Goal: Information Seeking & Learning: Get advice/opinions

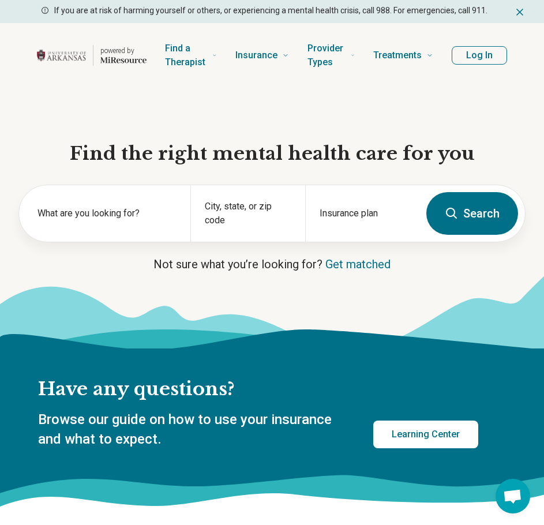
click at [491, 54] on button "Log In" at bounding box center [479, 55] width 55 height 18
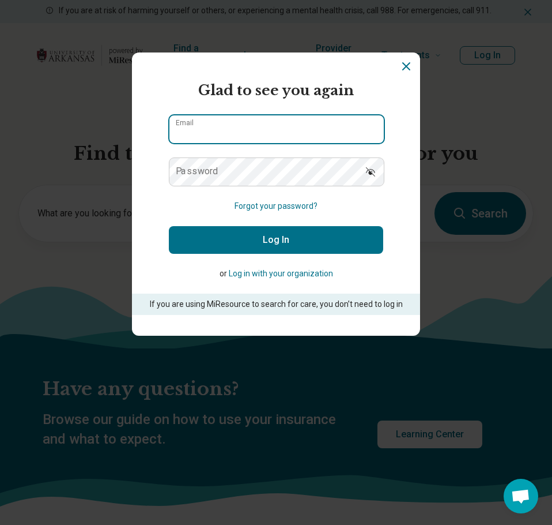
click at [262, 136] on input "Email" at bounding box center [277, 129] width 215 height 28
click at [235, 125] on input "Email" at bounding box center [277, 129] width 215 height 28
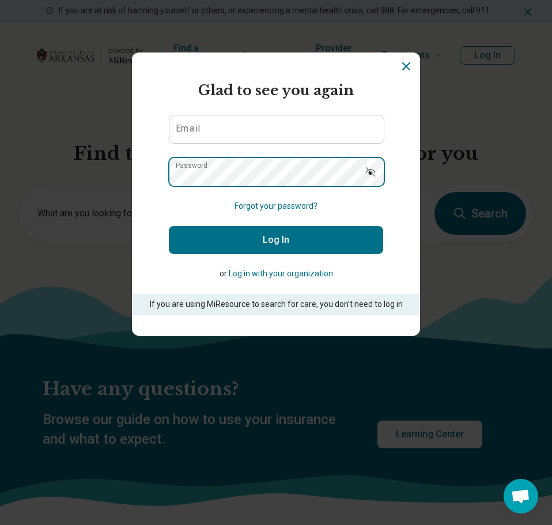
click at [198, 162] on div "Password" at bounding box center [276, 171] width 215 height 29
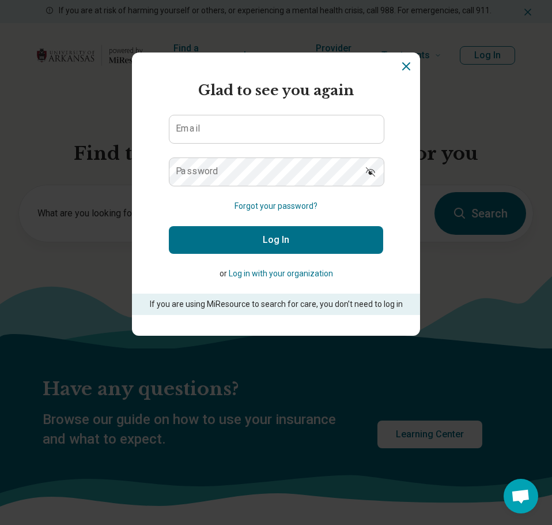
click at [209, 199] on form "Glad to see you again Email Password Forgot your password? Log In or Log in wit…" at bounding box center [276, 197] width 215 height 235
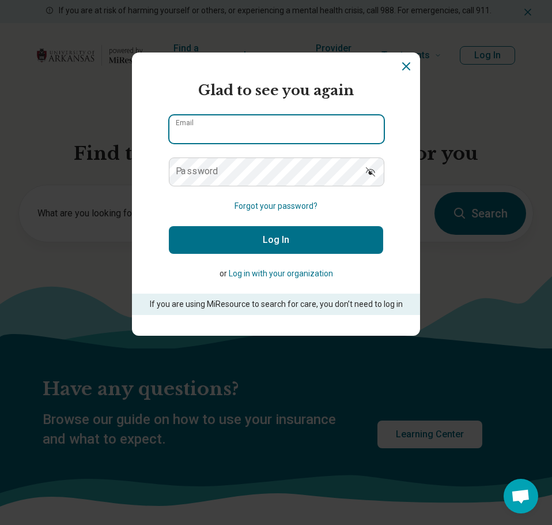
click at [304, 123] on input "Email" at bounding box center [277, 129] width 215 height 28
click at [294, 116] on input "Email" at bounding box center [277, 129] width 215 height 28
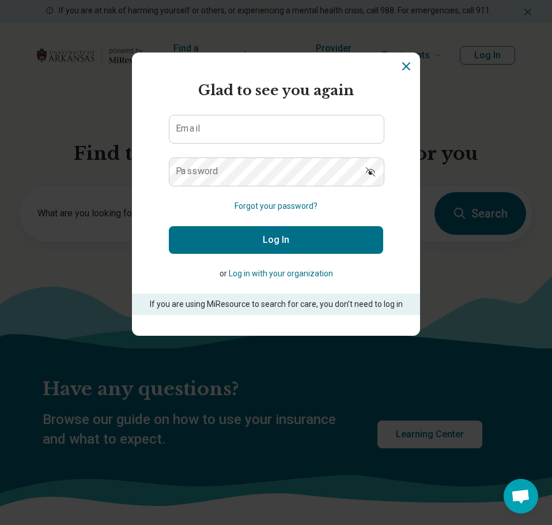
click at [226, 289] on form "Glad to see you again Email Password Forgot your password? Log In or Log in wit…" at bounding box center [276, 197] width 215 height 235
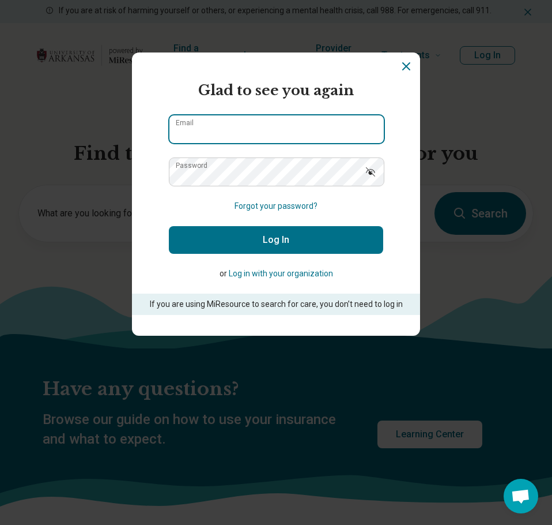
click at [210, 136] on input "Email" at bounding box center [277, 129] width 215 height 28
type input "**********"
click at [169, 226] on button "Log In" at bounding box center [276, 240] width 215 height 28
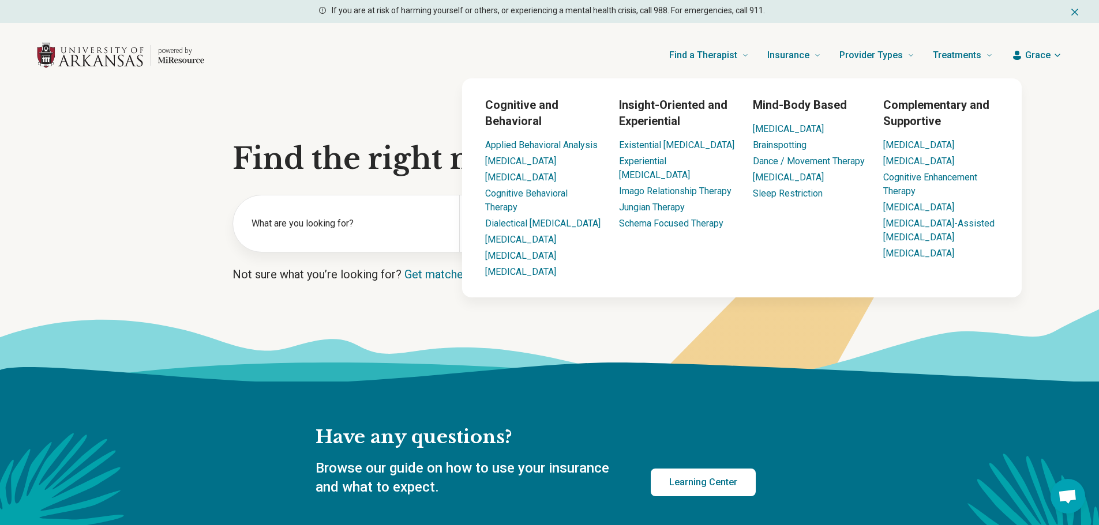
click at [479, 357] on icon at bounding box center [547, 380] width 1108 height 143
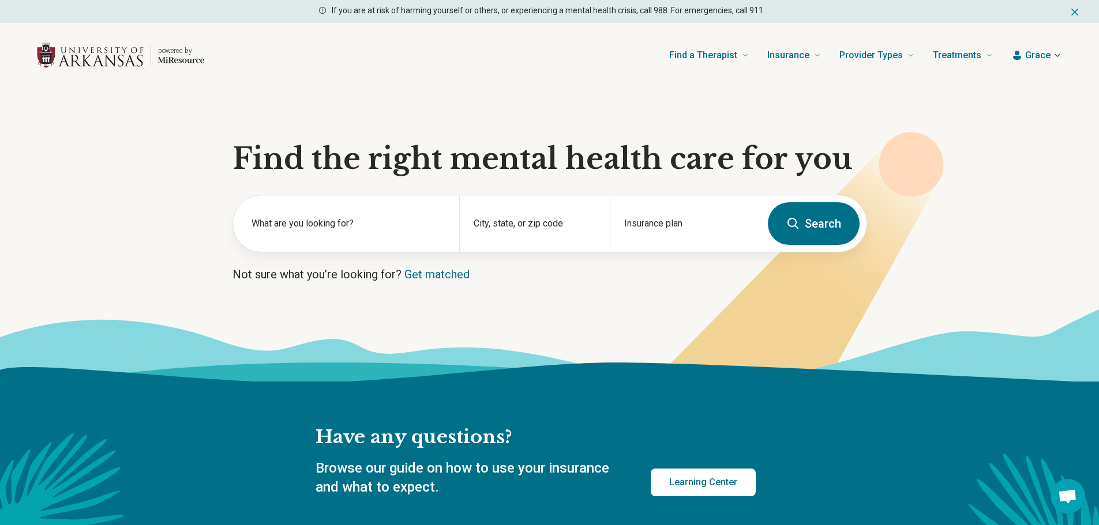
click at [210, 145] on section "Find the right mental health care for you What are you looking for? City, state…" at bounding box center [549, 235] width 1099 height 294
click at [286, 216] on div "What are you looking for?" at bounding box center [346, 223] width 226 height 57
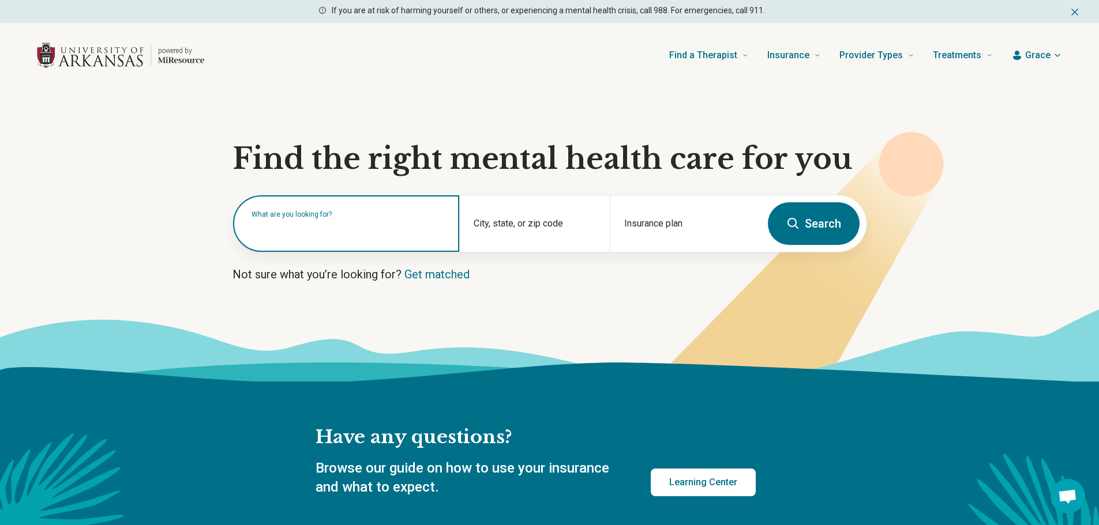
type input "*"
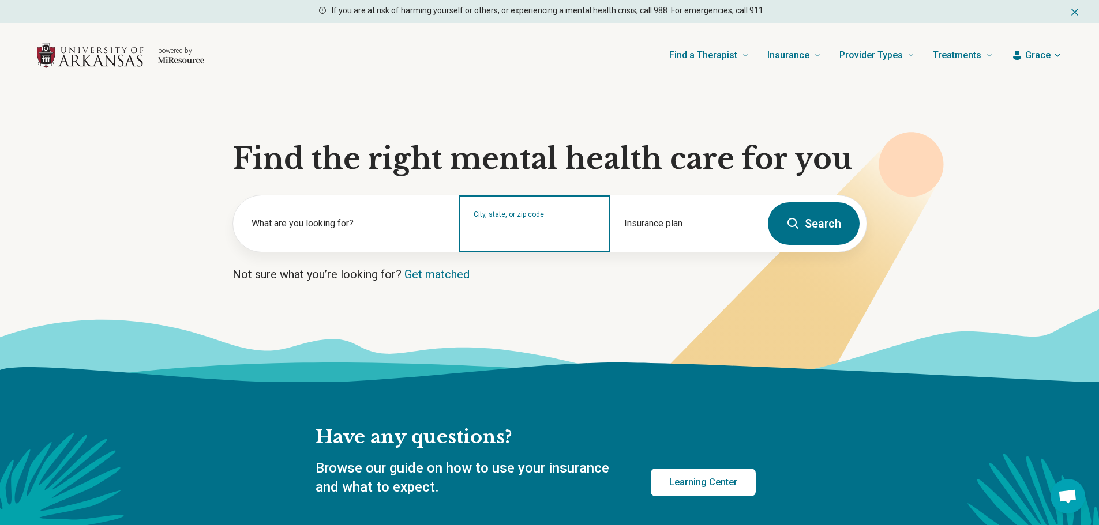
click at [533, 233] on input "City, state, or zip code" at bounding box center [534, 231] width 122 height 14
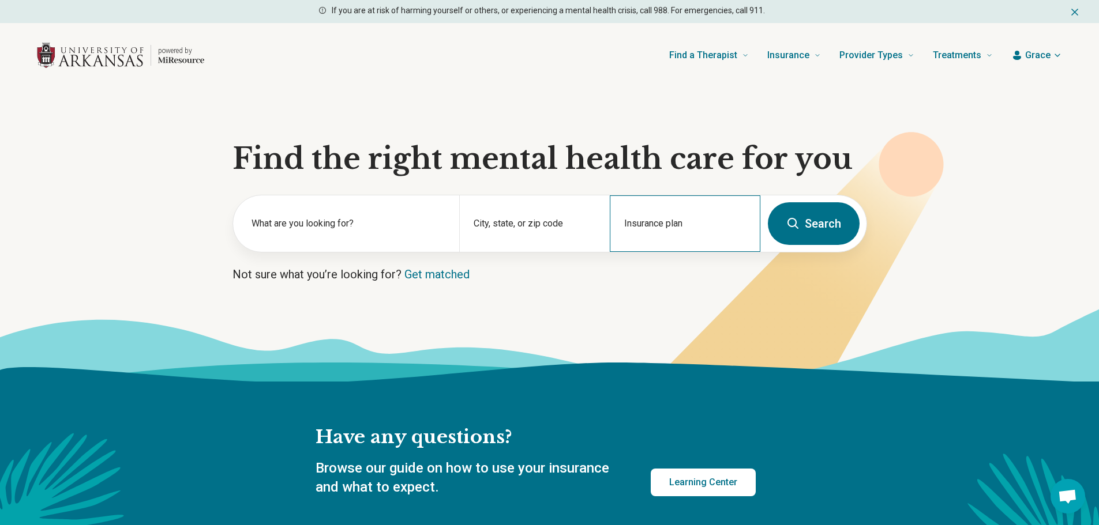
click at [543, 225] on div "Insurance plan" at bounding box center [685, 223] width 151 height 57
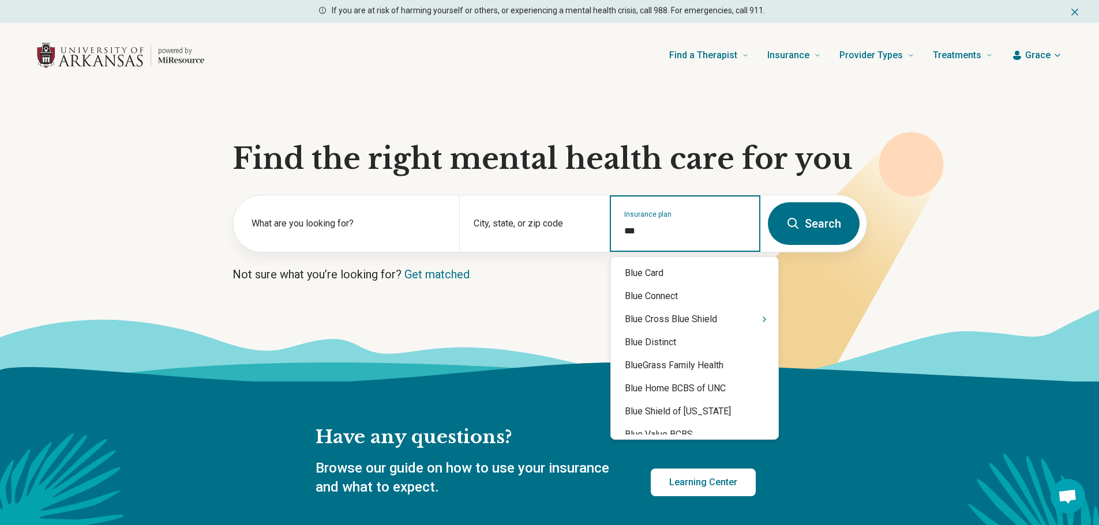
type input "****"
click at [543, 324] on div "Blue Cross Blue Shield" at bounding box center [694, 319] width 167 height 23
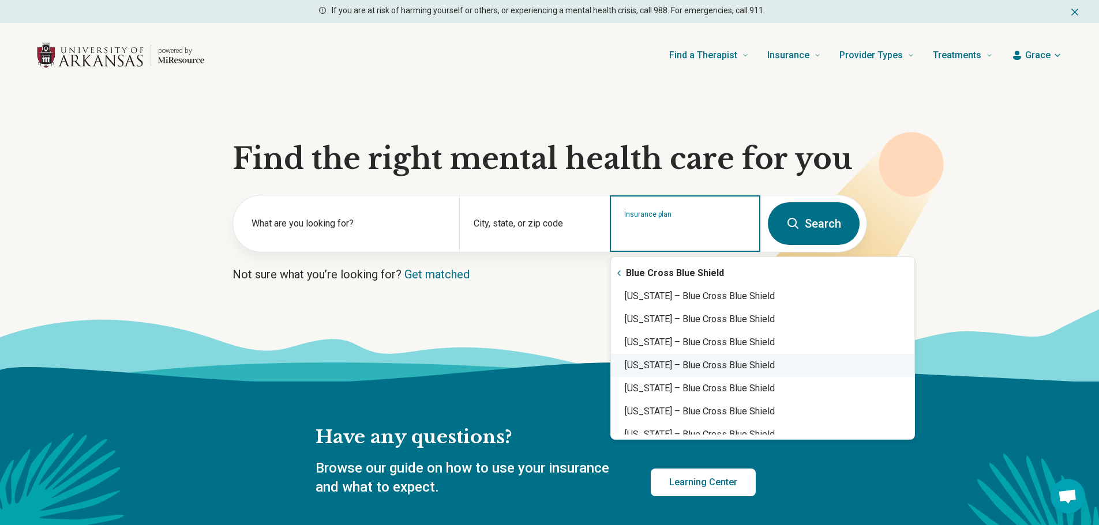
click at [543, 373] on div "Arkansas – Blue Cross Blue Shield" at bounding box center [762, 365] width 303 height 23
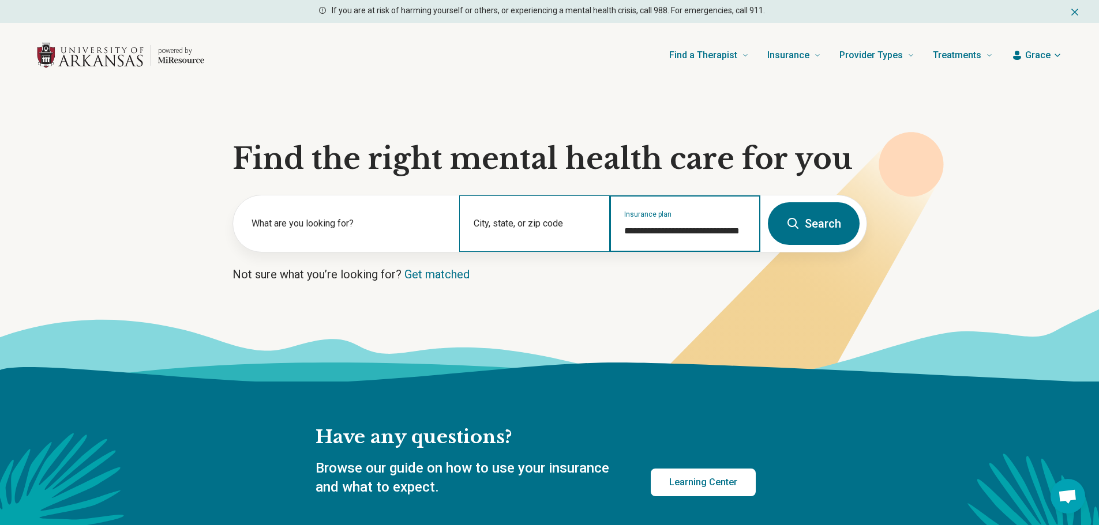
type input "**********"
click at [543, 219] on div "City, state, or zip code" at bounding box center [534, 223] width 151 height 57
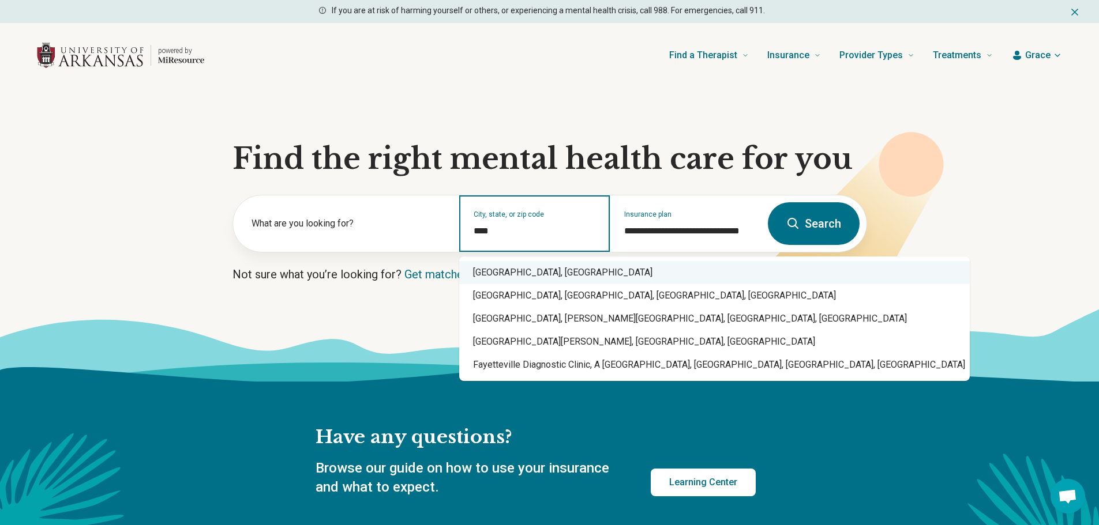
click at [520, 272] on div "Fayetteville, AR" at bounding box center [714, 272] width 510 height 23
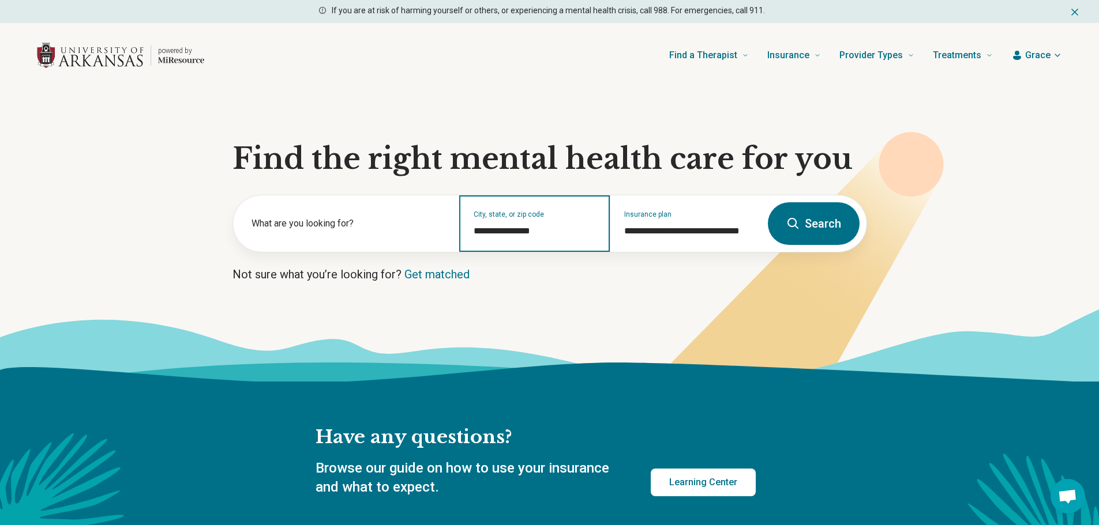
type input "**********"
click at [543, 231] on button "Search" at bounding box center [814, 223] width 92 height 43
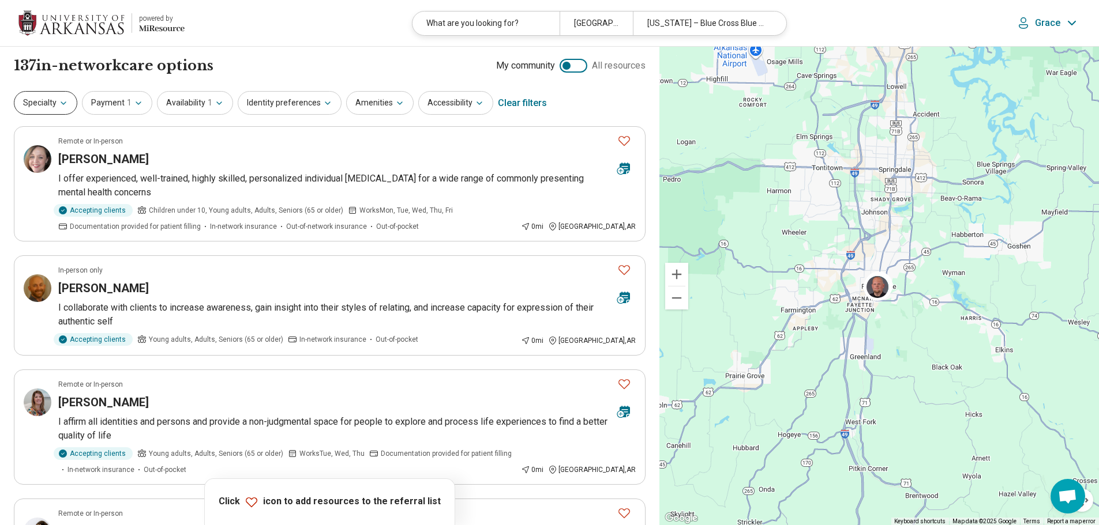
click at [53, 103] on button "Specialty" at bounding box center [45, 103] width 63 height 24
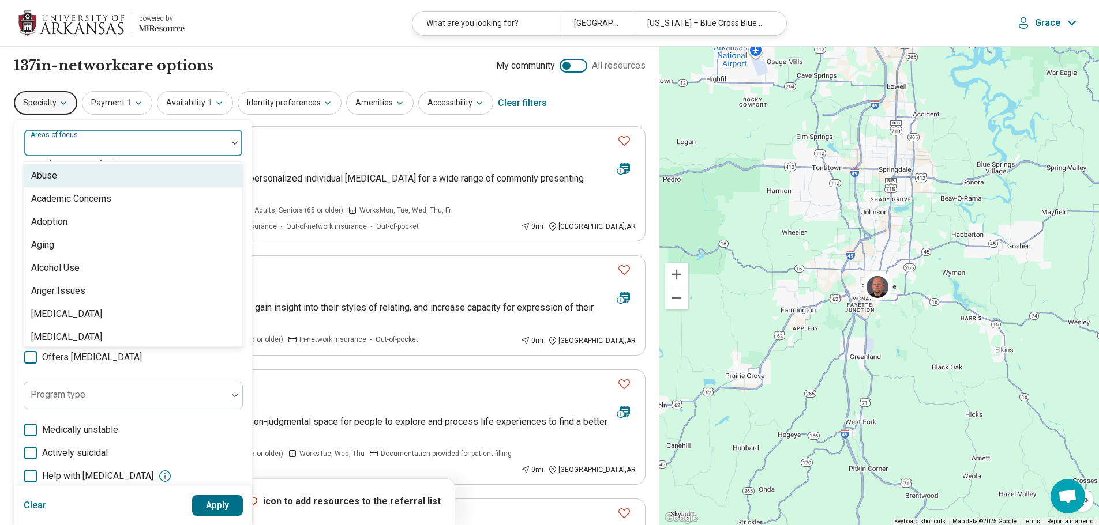
click at [71, 143] on div "Areas of focus" at bounding box center [133, 143] width 219 height 28
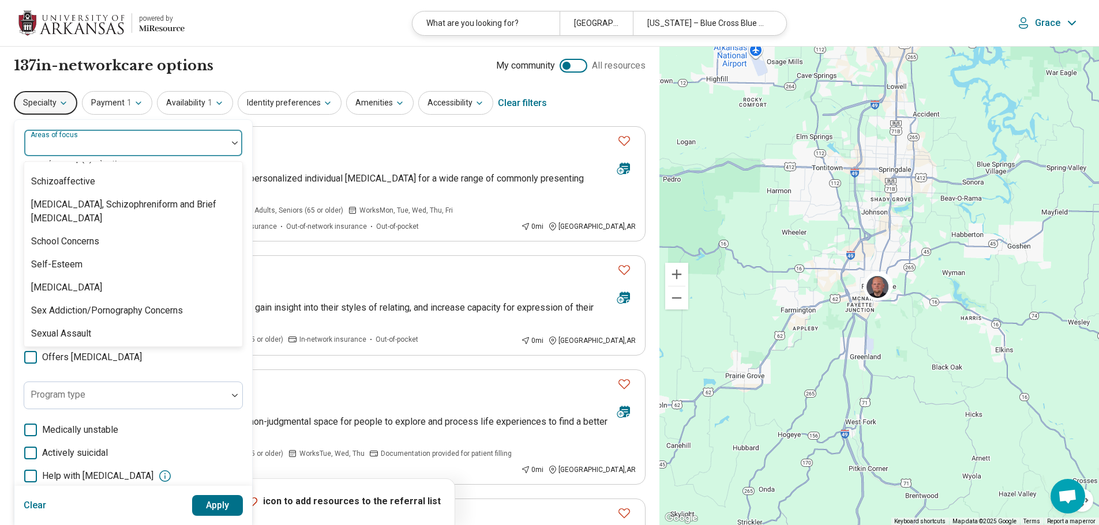
scroll to position [1903, 0]
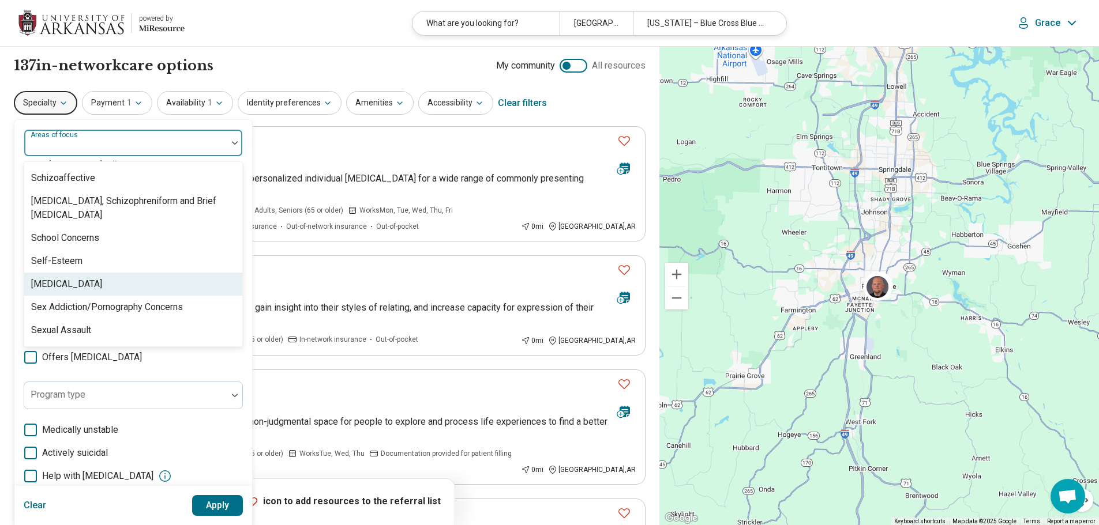
click at [158, 287] on div "Self-Harm" at bounding box center [133, 284] width 218 height 23
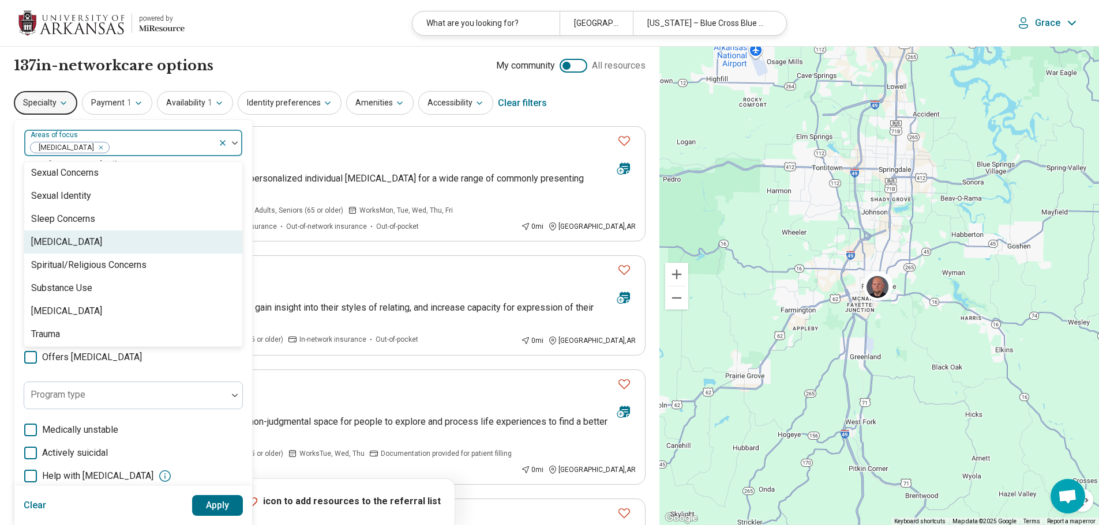
scroll to position [2076, 0]
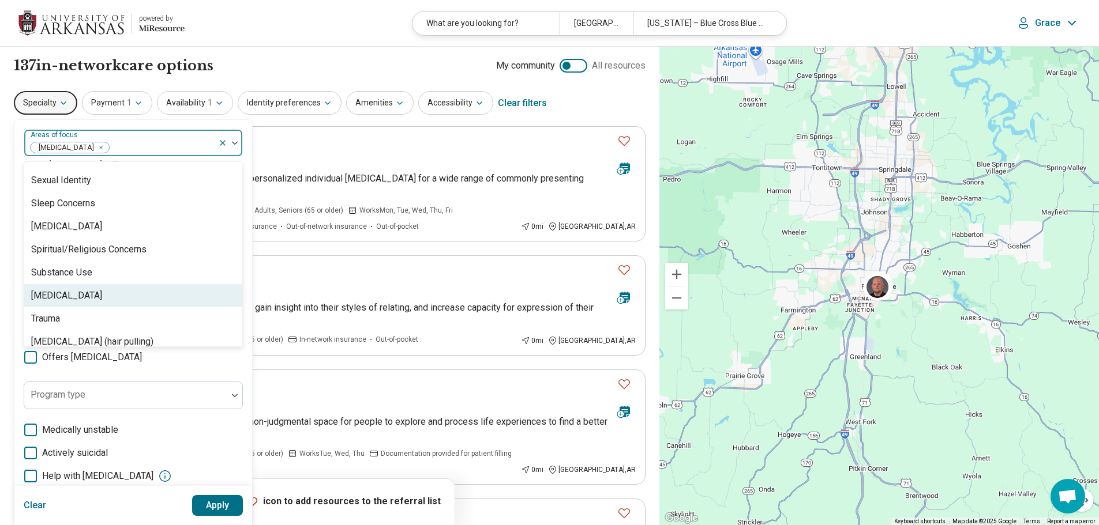
click at [88, 294] on div "Suicidal Ideation" at bounding box center [66, 296] width 71 height 14
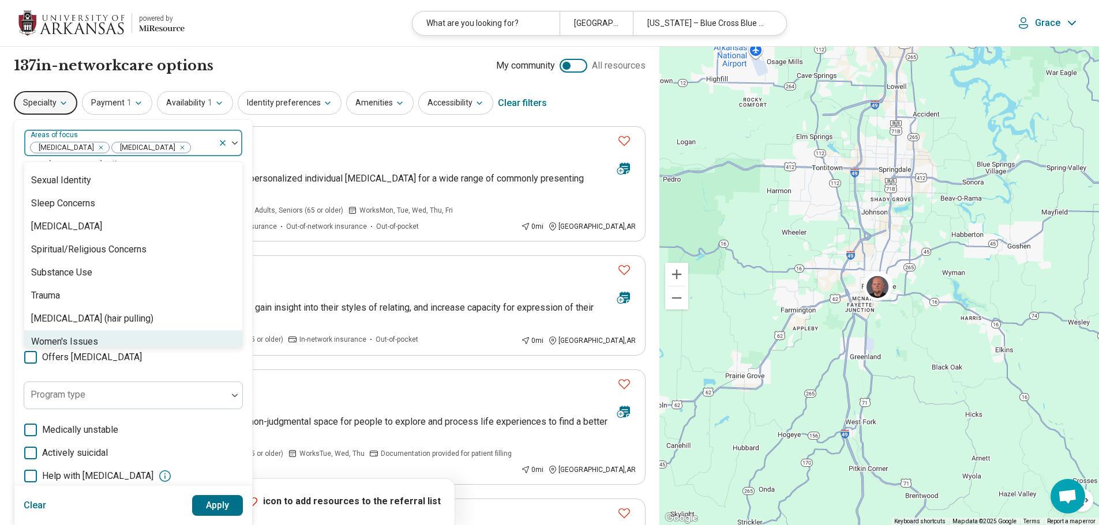
click at [207, 505] on button "Apply" at bounding box center [217, 505] width 51 height 21
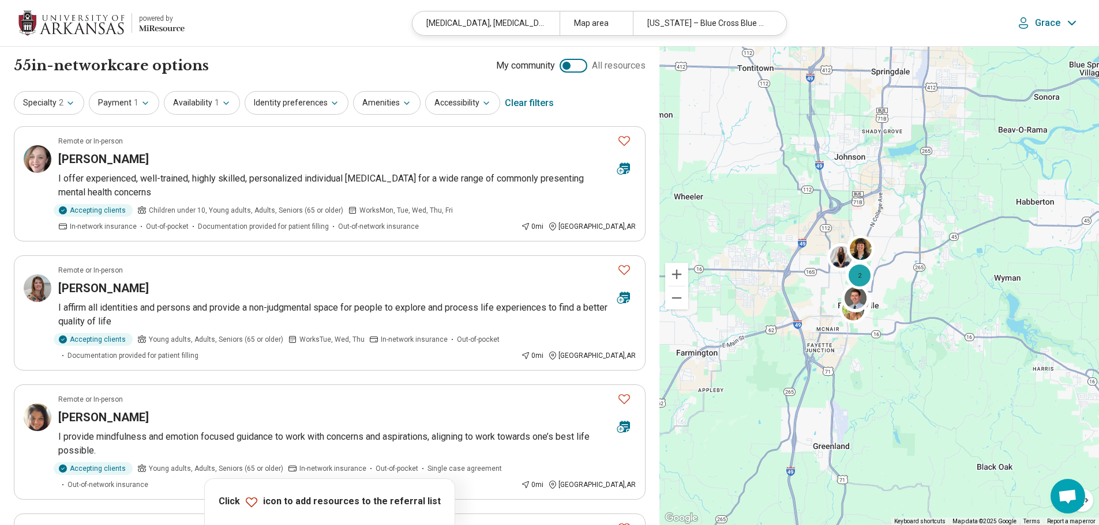
drag, startPoint x: 848, startPoint y: 258, endPoint x: 863, endPoint y: 400, distance: 142.1
click at [543, 400] on div "2" at bounding box center [878, 286] width 439 height 479
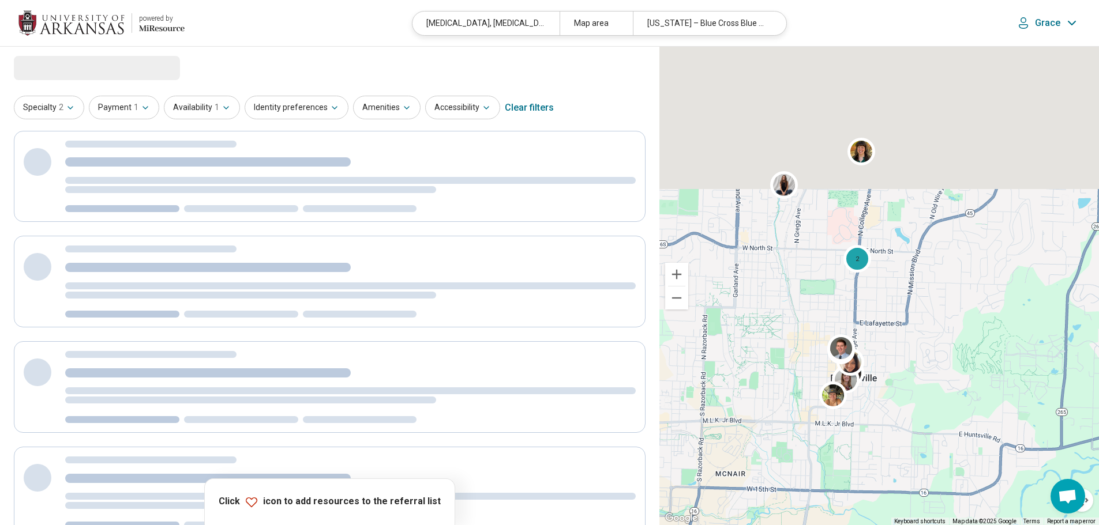
drag, startPoint x: 830, startPoint y: 191, endPoint x: 795, endPoint y: 496, distance: 306.4
click at [543, 495] on div "2" at bounding box center [878, 286] width 439 height 479
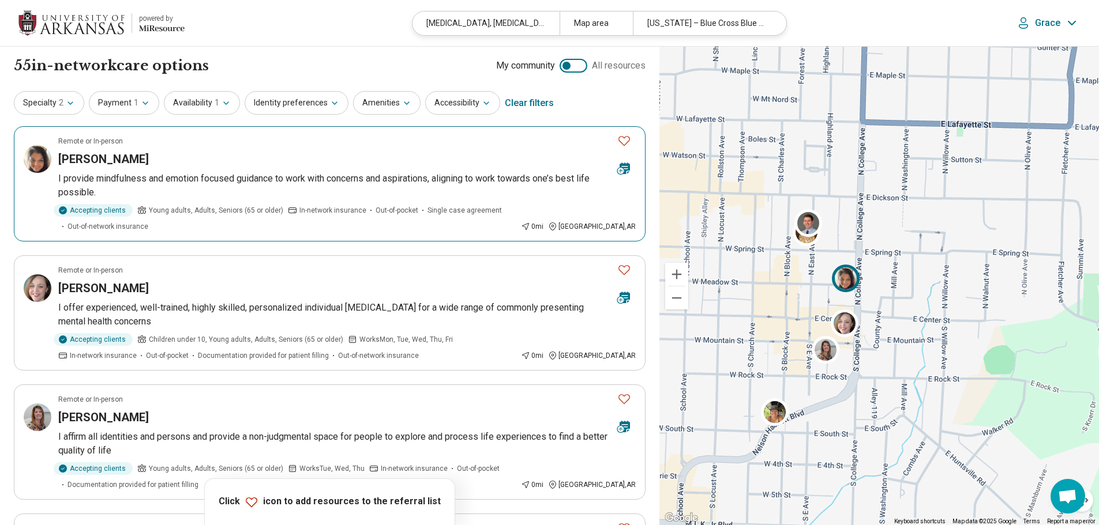
click at [543, 139] on icon "Favorite" at bounding box center [624, 141] width 14 height 14
click at [543, 137] on icon "Favorite" at bounding box center [624, 141] width 14 height 14
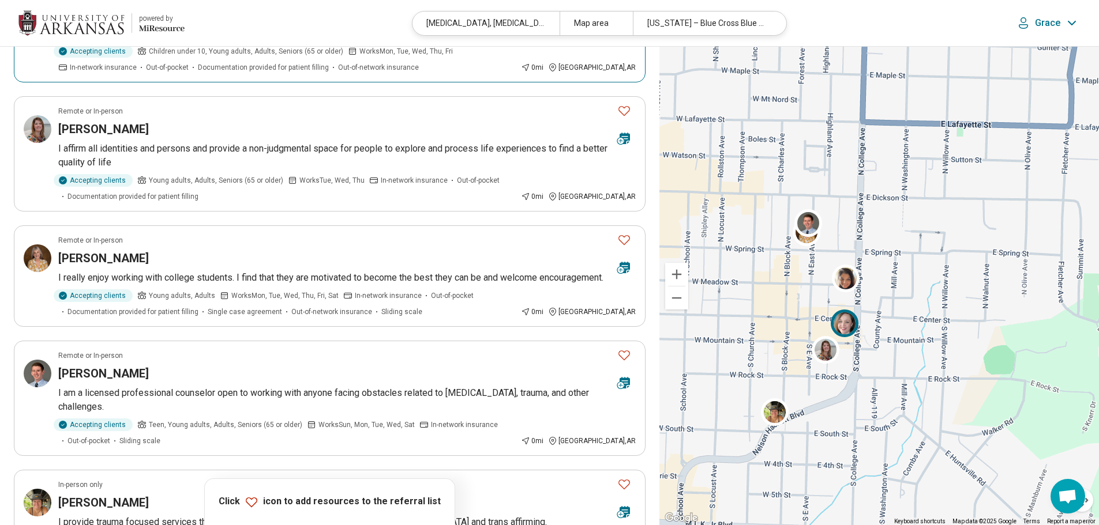
scroll to position [461, 0]
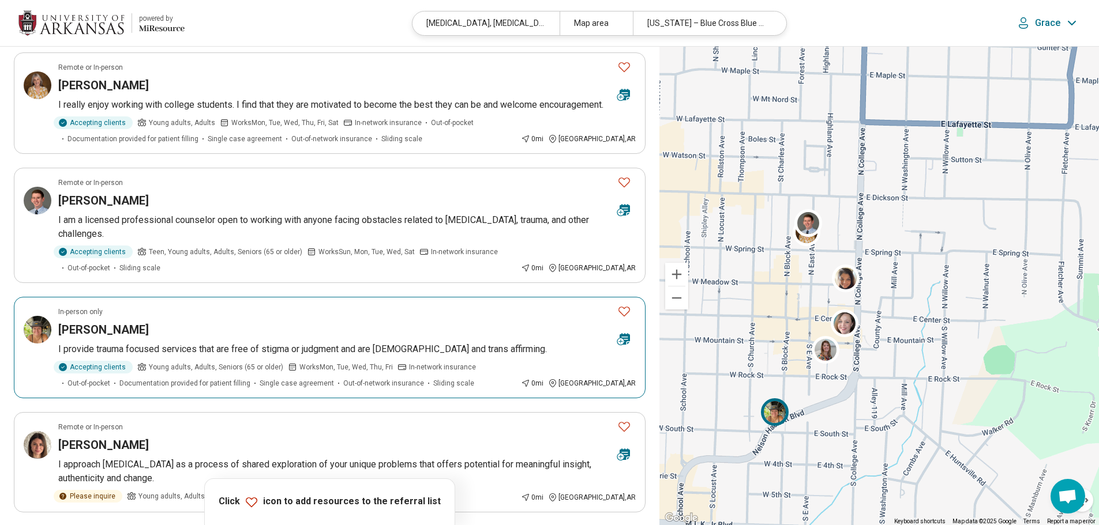
click at [543, 318] on icon "Favorite" at bounding box center [624, 311] width 14 height 14
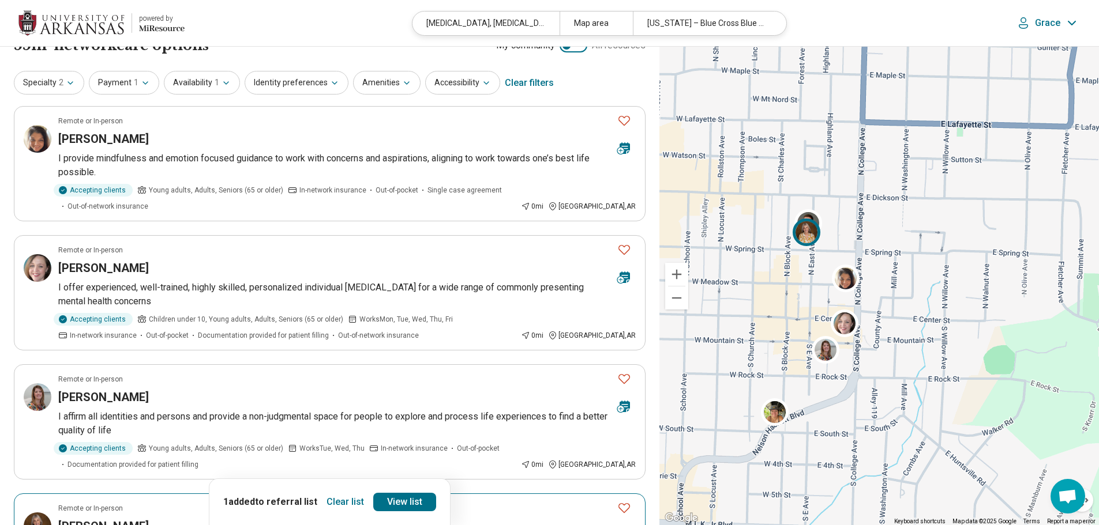
scroll to position [0, 0]
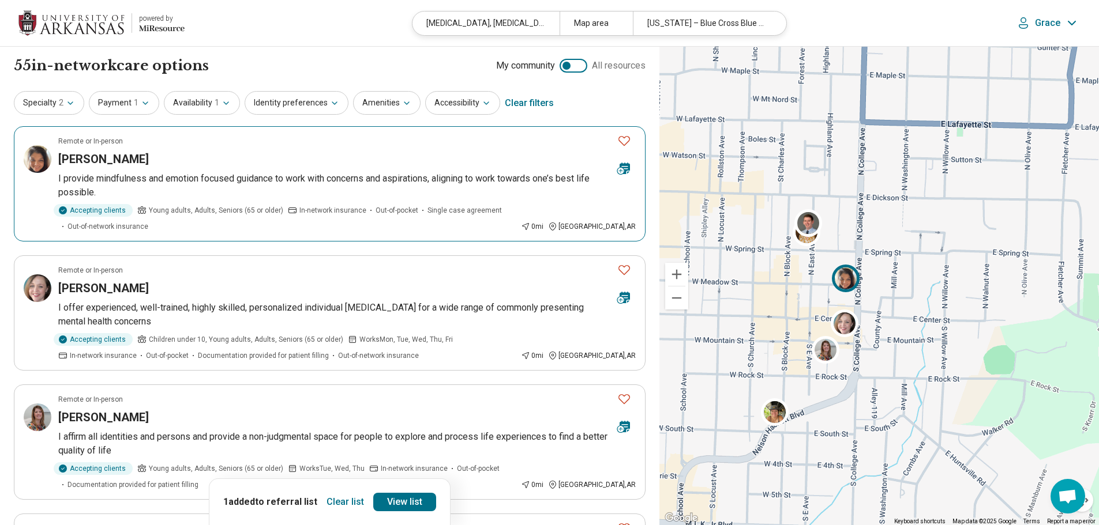
click at [543, 139] on icon "Favorite" at bounding box center [624, 141] width 14 height 14
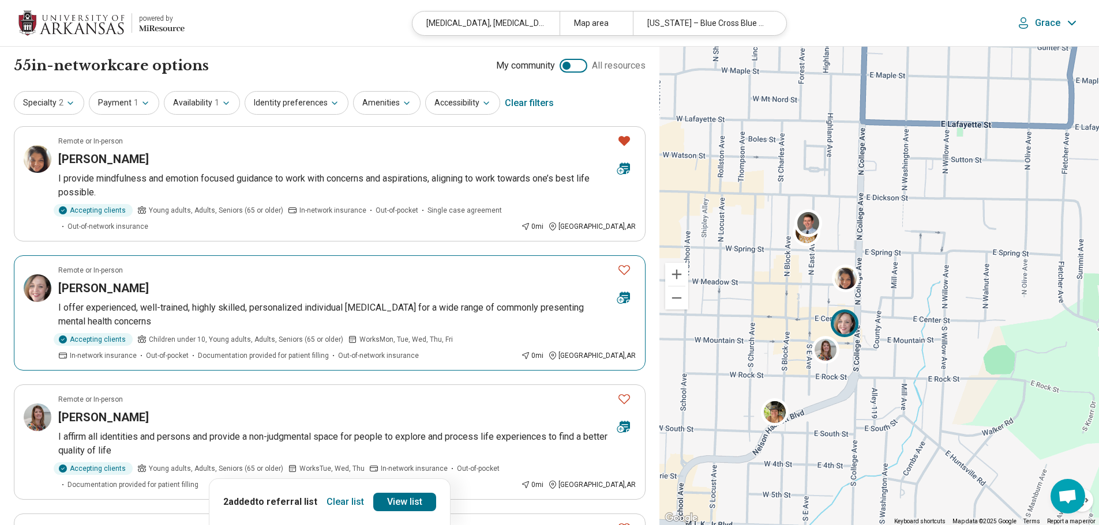
click at [450, 288] on div "[PERSON_NAME]" at bounding box center [333, 288] width 550 height 16
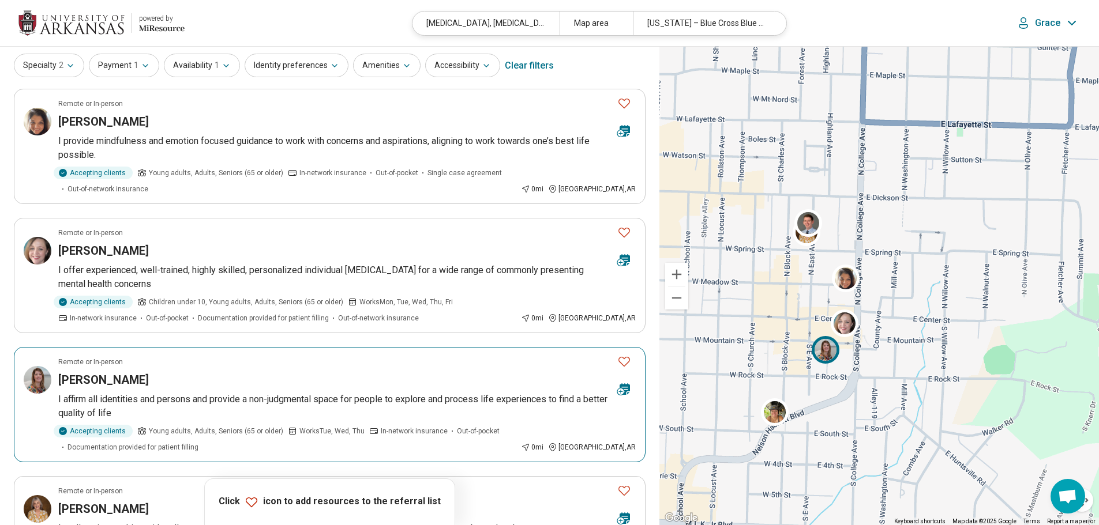
scroll to position [58, 0]
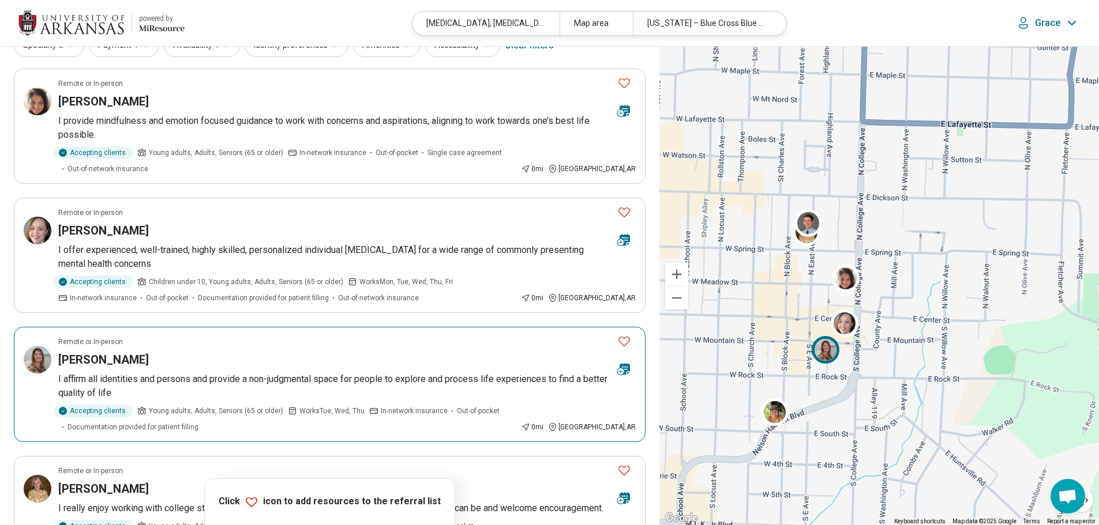
click at [59, 368] on article "Remote or In-person MINDY WILKERSON I affirm all identities and persons and pro…" at bounding box center [329, 384] width 631 height 115
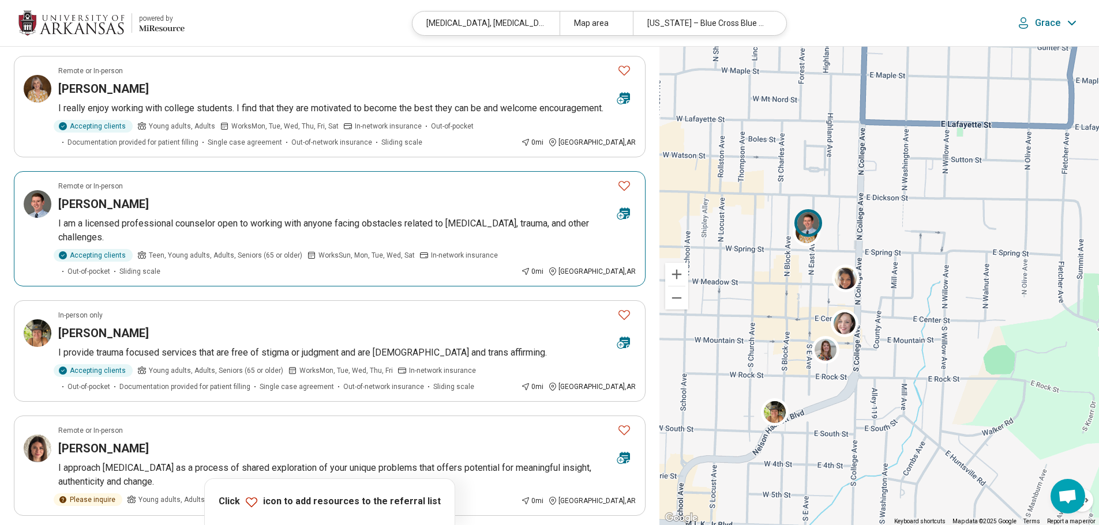
scroll to position [461, 0]
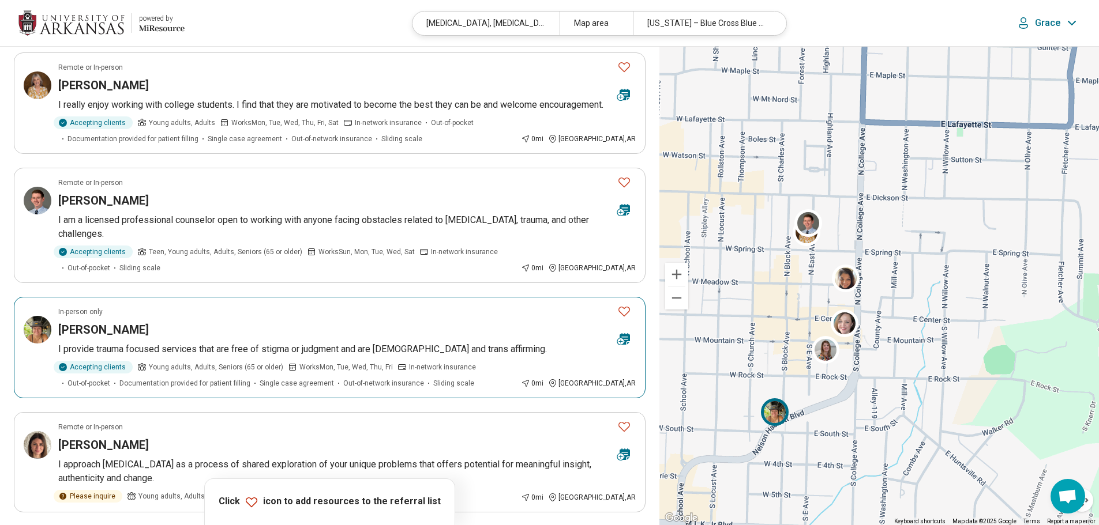
click at [115, 352] on article "In-person only Katherine Becker I provide trauma focused services that are free…" at bounding box center [329, 347] width 631 height 101
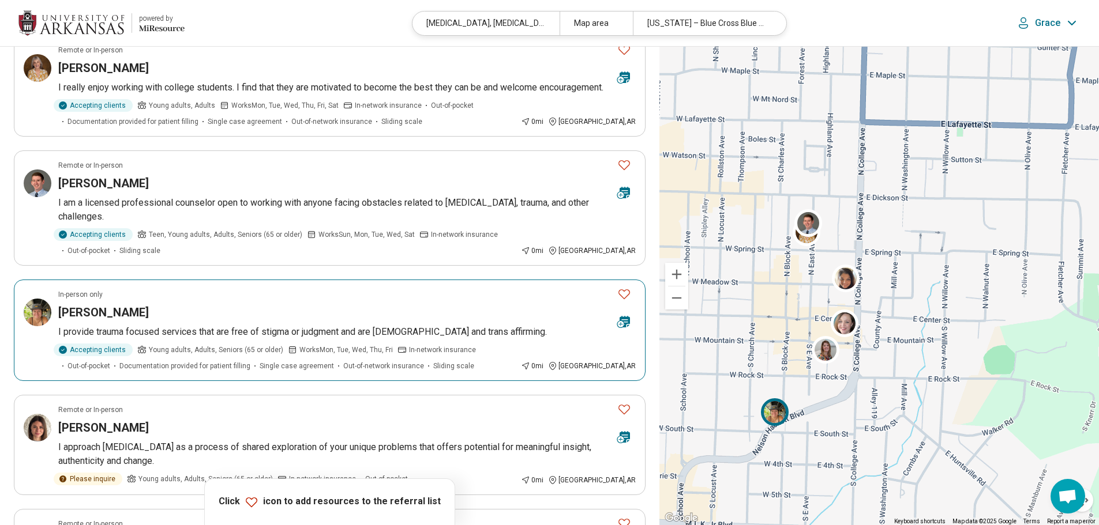
scroll to position [404, 0]
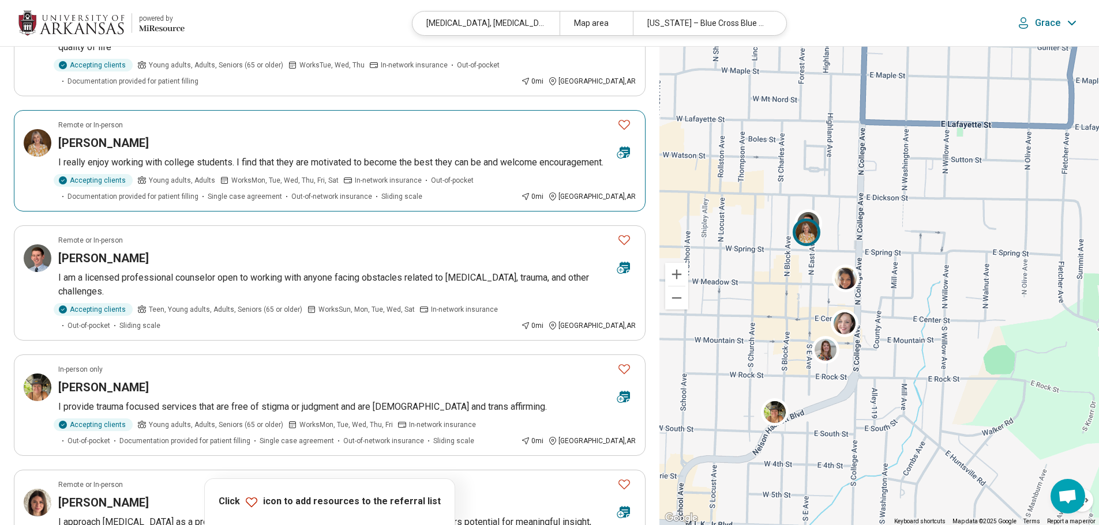
click at [534, 145] on div "Becky Gonelli" at bounding box center [333, 143] width 550 height 16
click at [543, 125] on icon "Favorite" at bounding box center [624, 125] width 14 height 14
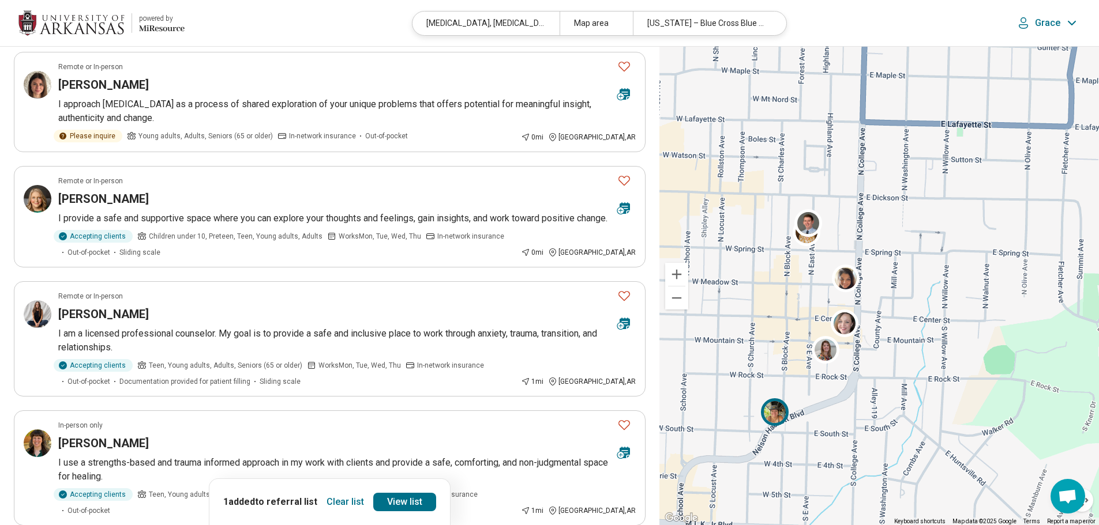
scroll to position [865, 0]
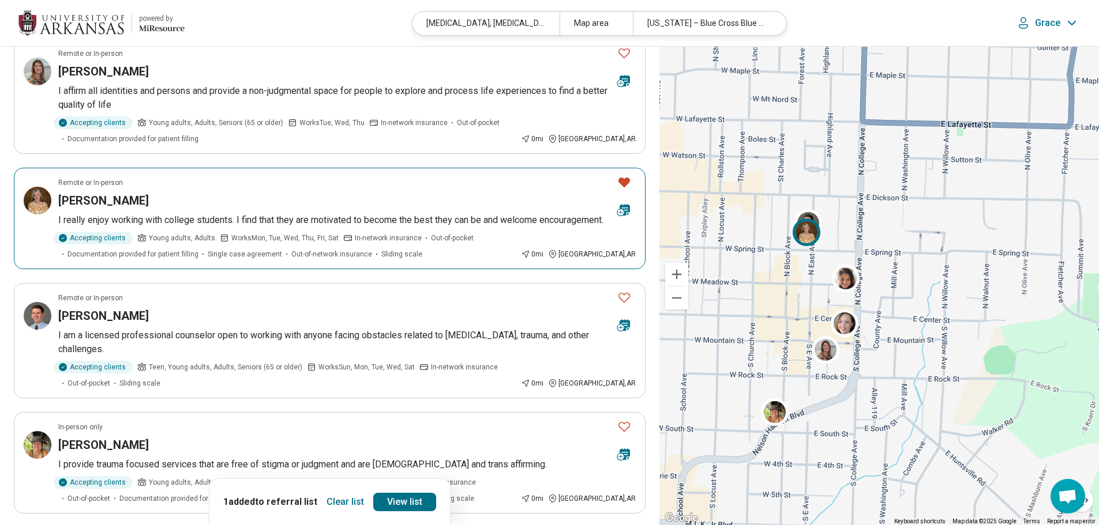
click at [543, 185] on icon "Favorite" at bounding box center [624, 183] width 12 height 10
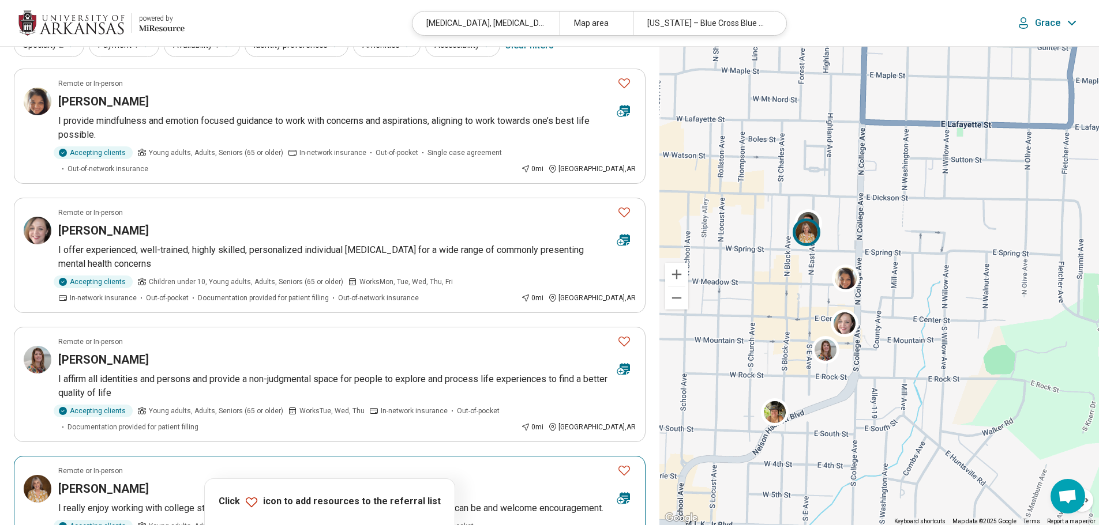
scroll to position [0, 0]
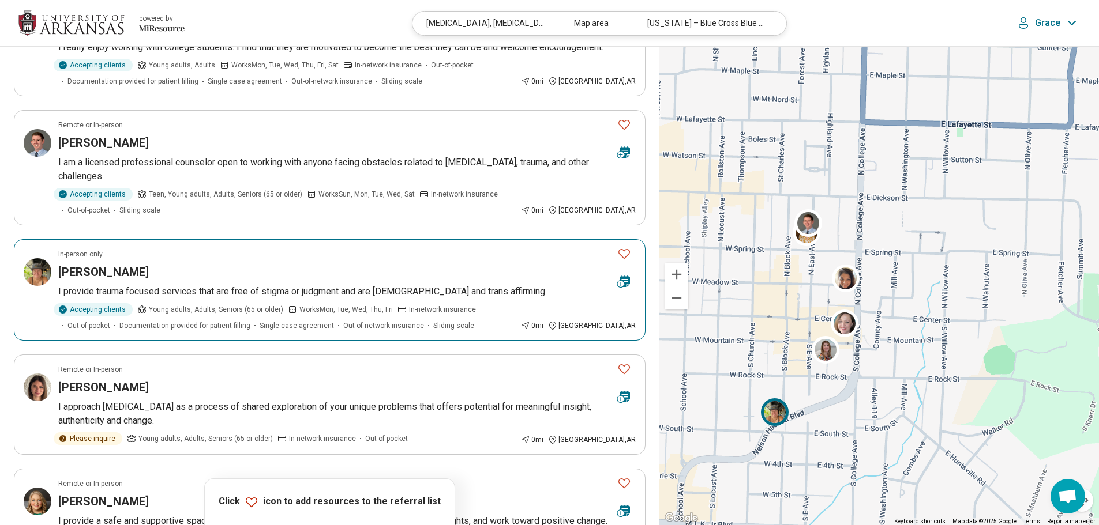
click at [543, 266] on button "Favorite" at bounding box center [623, 254] width 23 height 24
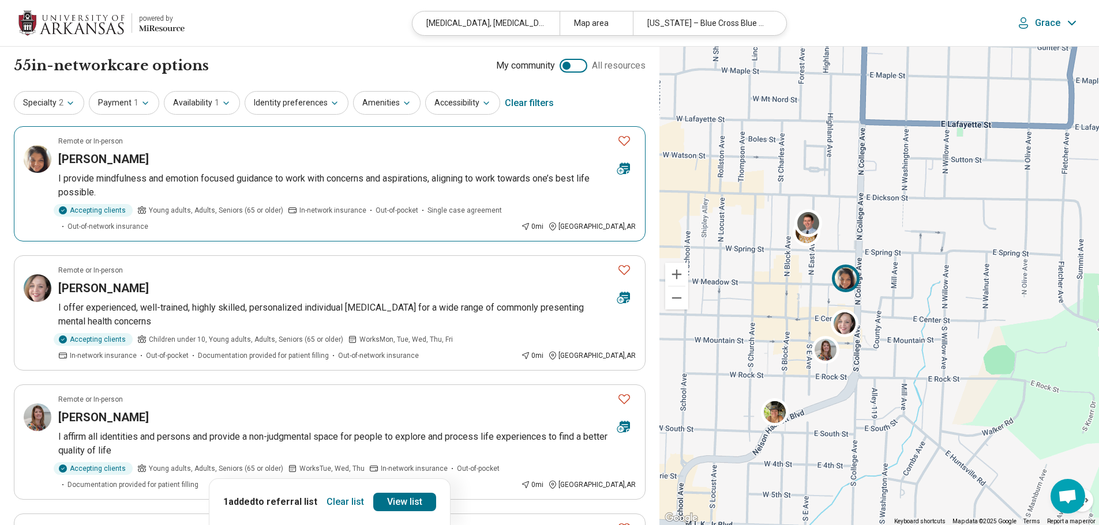
click at [543, 142] on icon "Favorite" at bounding box center [624, 141] width 14 height 14
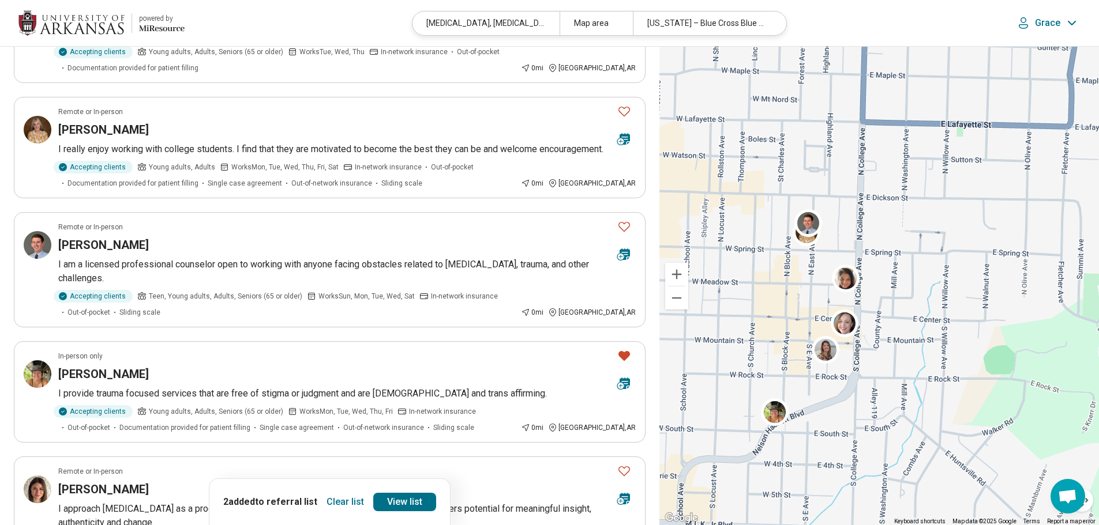
scroll to position [404, 0]
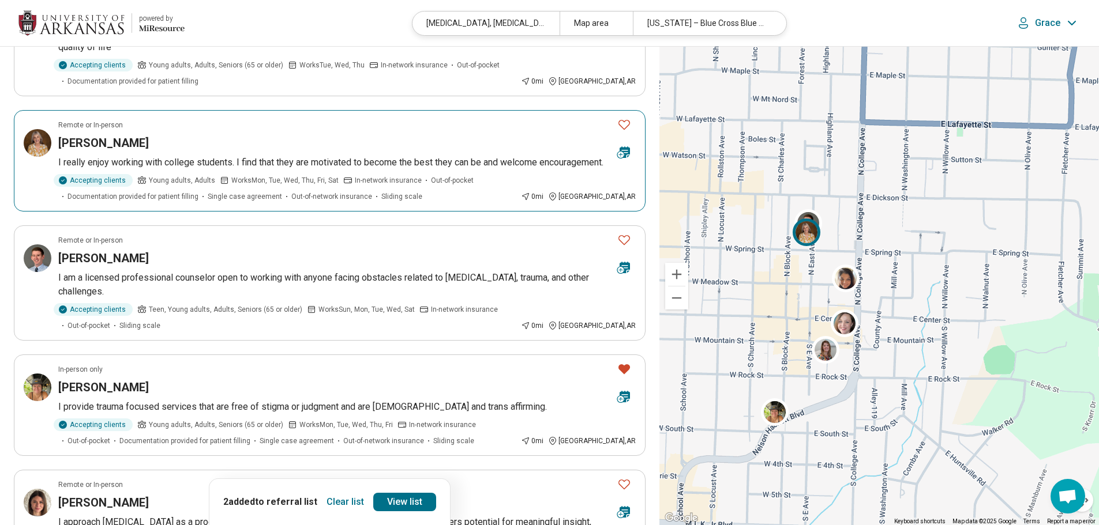
click at [543, 119] on icon "Favorite" at bounding box center [624, 125] width 14 height 14
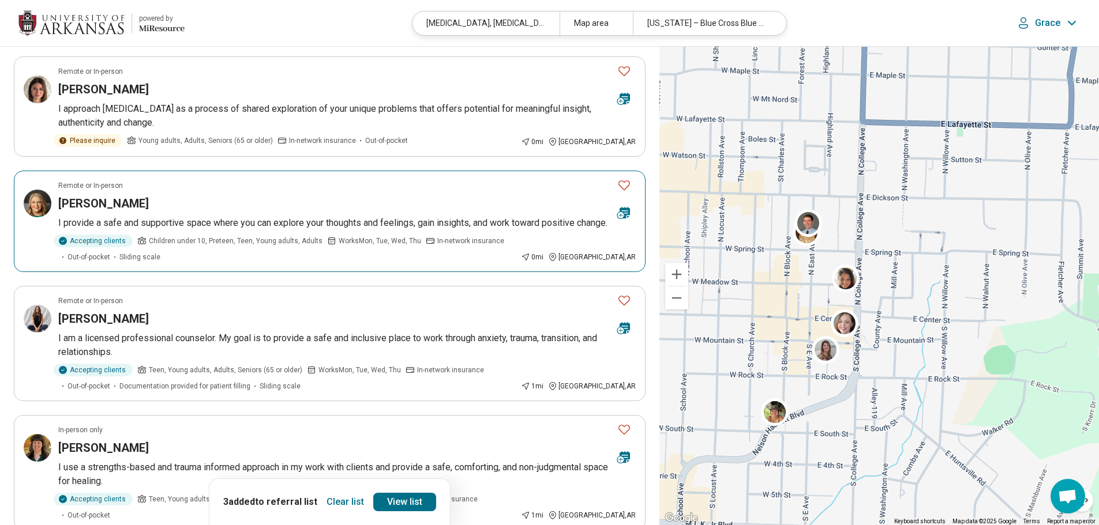
scroll to position [980, 0]
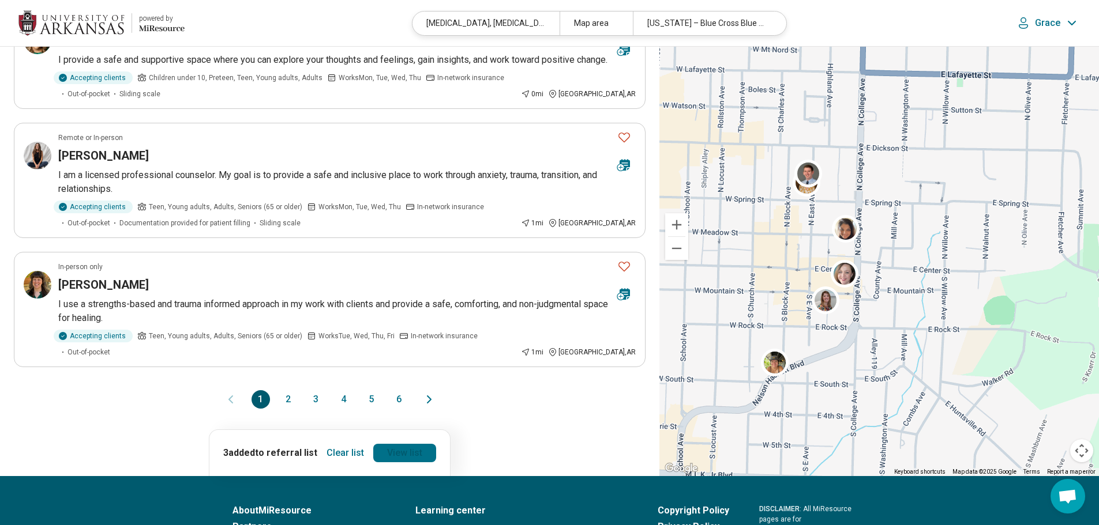
click at [391, 462] on link "View list" at bounding box center [404, 453] width 63 height 18
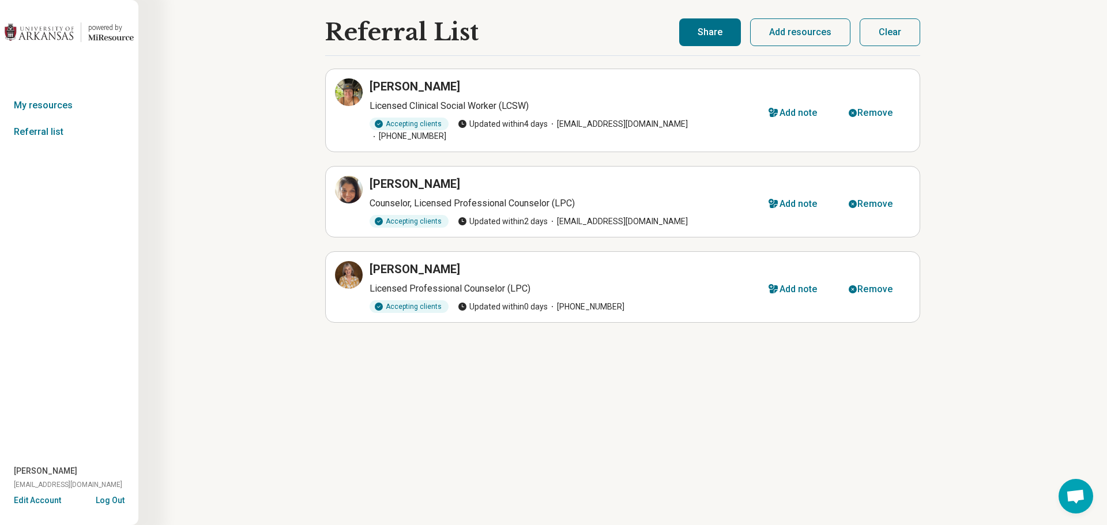
click at [543, 36] on button "Share" at bounding box center [710, 32] width 62 height 28
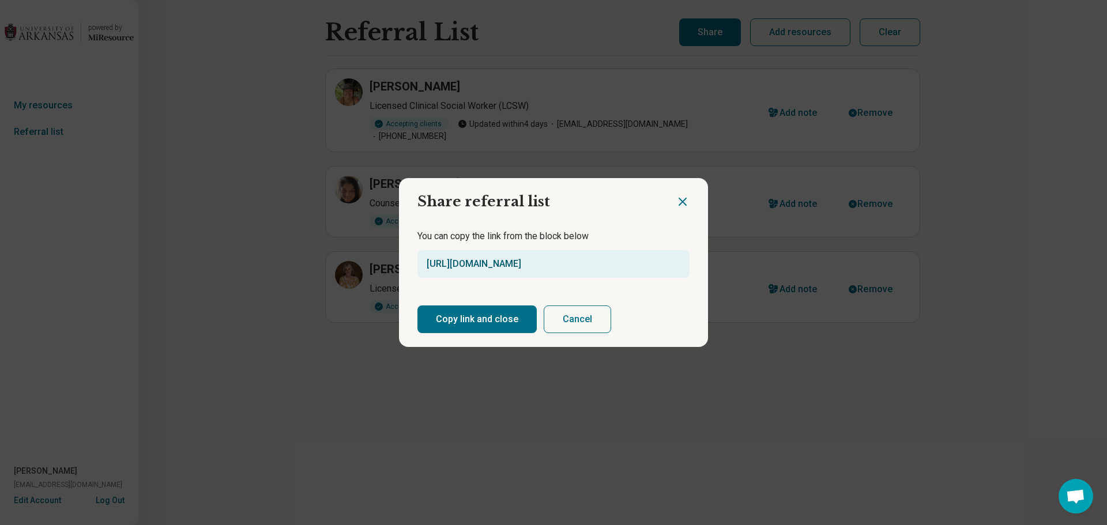
click at [521, 265] on link "https://miresource.com/schools/uark/ref/list/GWjFzJB" at bounding box center [474, 263] width 95 height 11
drag, startPoint x: 664, startPoint y: 261, endPoint x: 392, endPoint y: 255, distance: 272.2
click at [392, 255] on div "Share referral list You can copy the link from the block below https://miresour…" at bounding box center [553, 262] width 1107 height 525
copy link "https://miresource.com/schools/uark/ref/list/GWjFzJB"
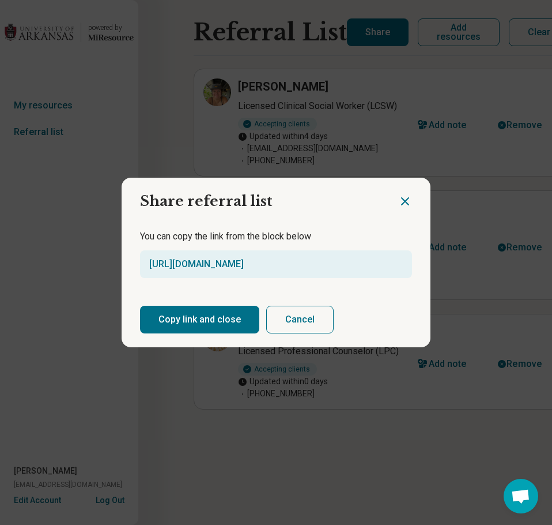
click at [201, 77] on div "Share referral list You can copy the link from the block below https://miresour…" at bounding box center [276, 262] width 552 height 525
click at [407, 201] on icon "Close dialog" at bounding box center [405, 201] width 14 height 14
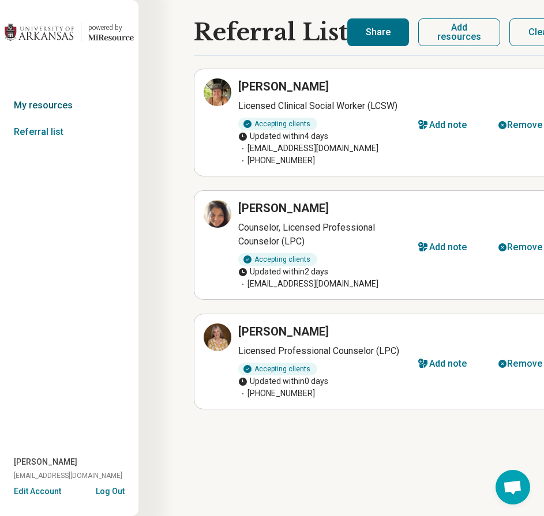
click at [35, 106] on link "My resources" at bounding box center [69, 105] width 138 height 27
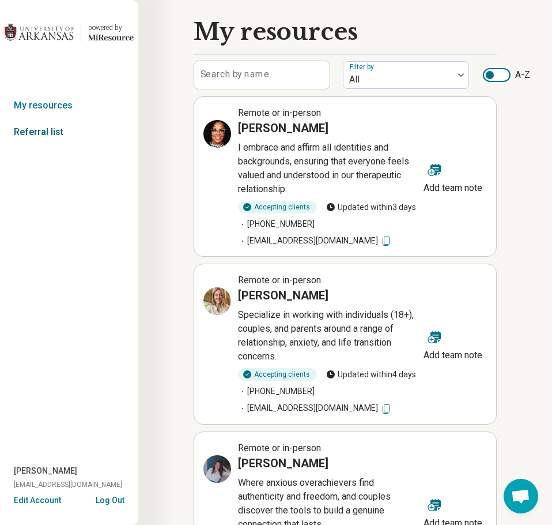
click at [35, 125] on link "Referral list" at bounding box center [69, 132] width 138 height 27
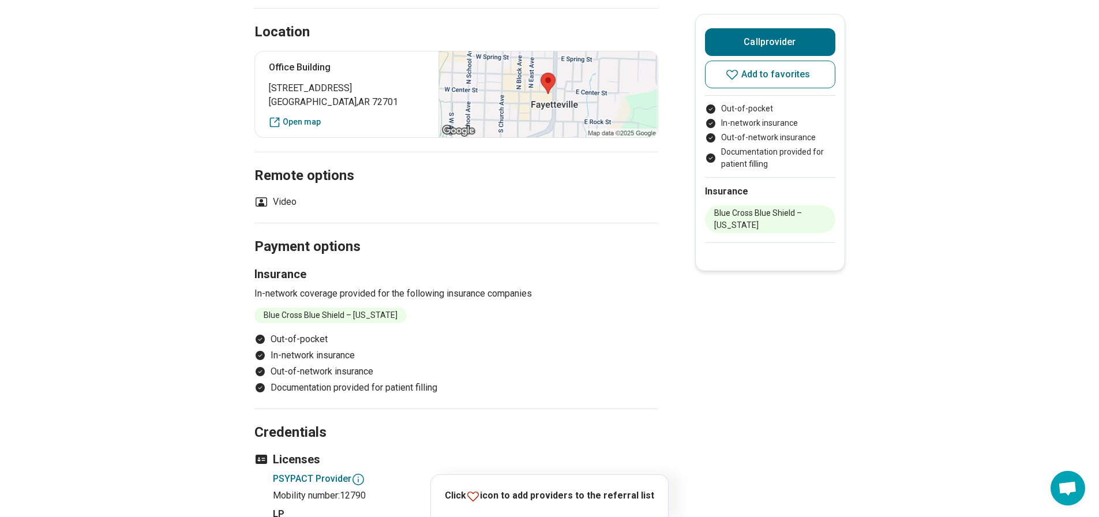
scroll to position [692, 0]
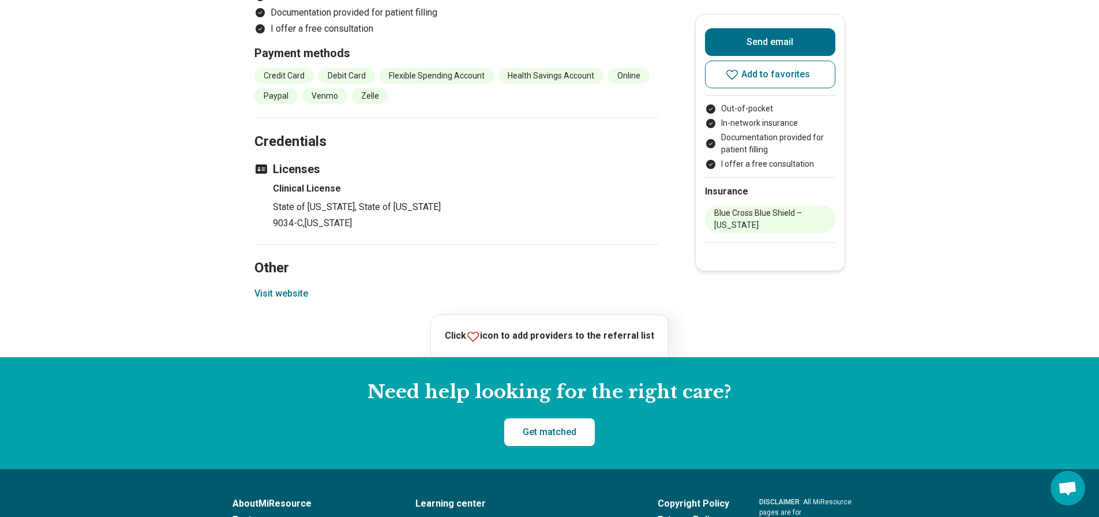
scroll to position [1153, 0]
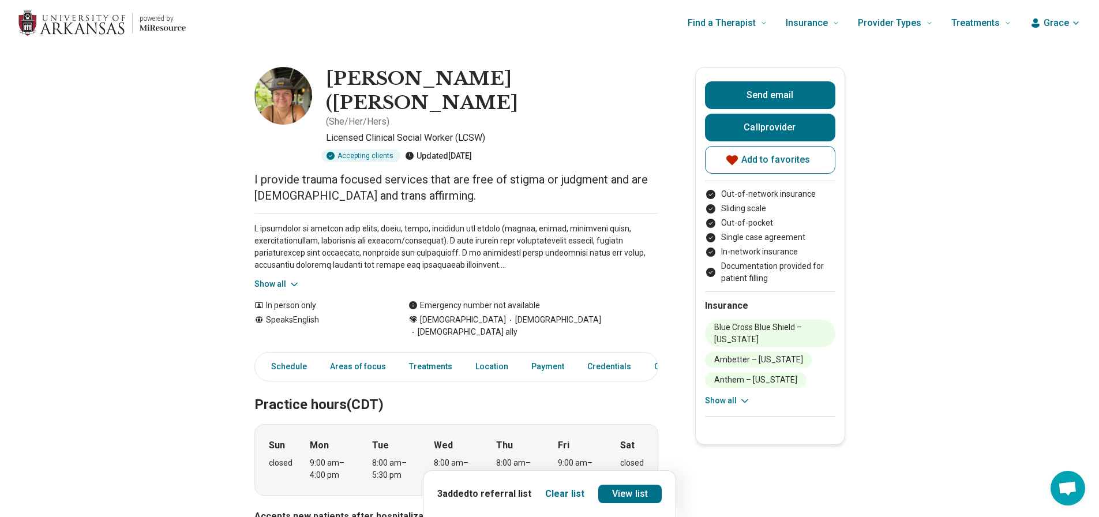
click at [125, 24] on div "powered by" at bounding box center [101, 23] width 167 height 37
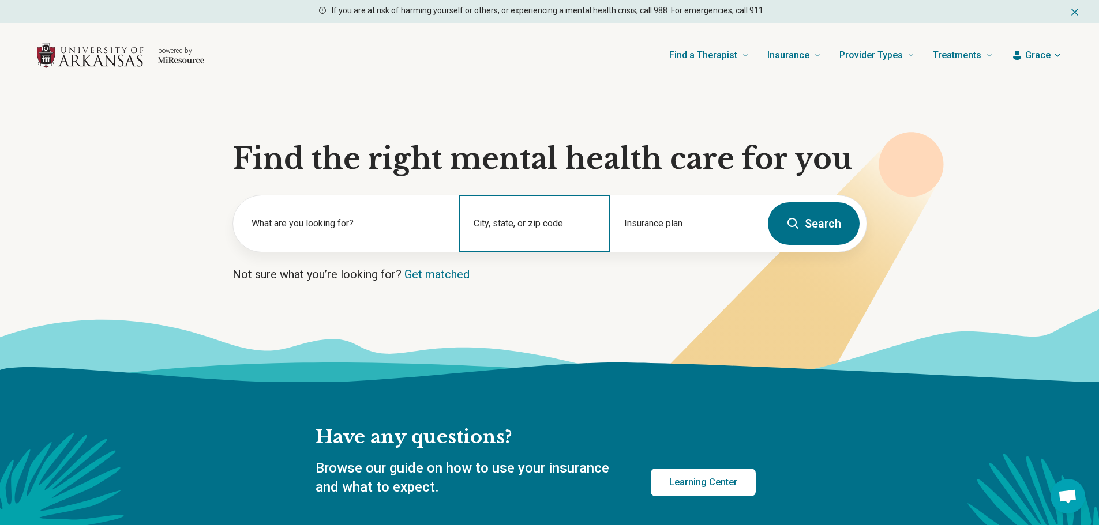
click at [493, 224] on div "City, state, or zip code" at bounding box center [534, 223] width 151 height 57
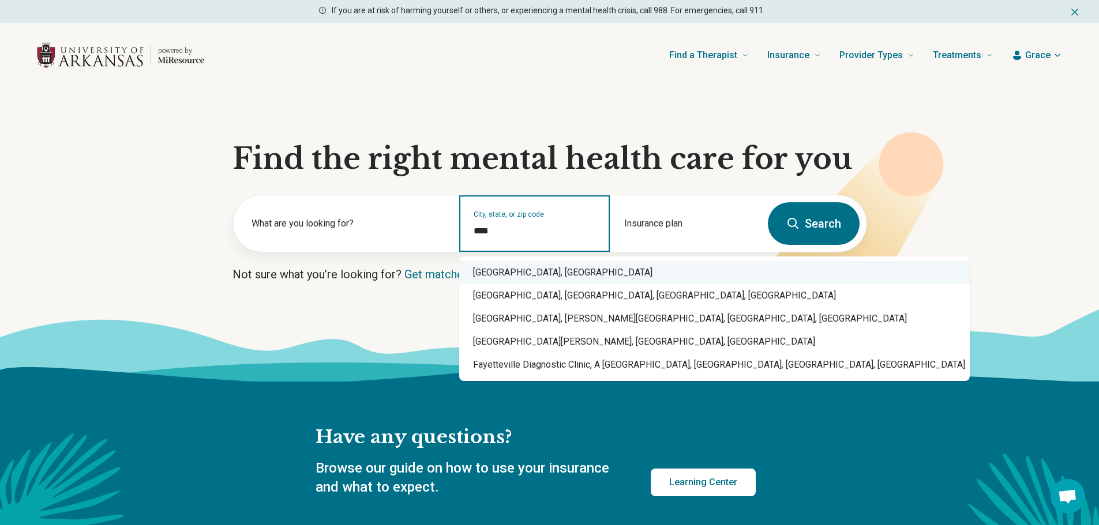
click at [510, 274] on div "Fayetteville, AR" at bounding box center [714, 272] width 510 height 23
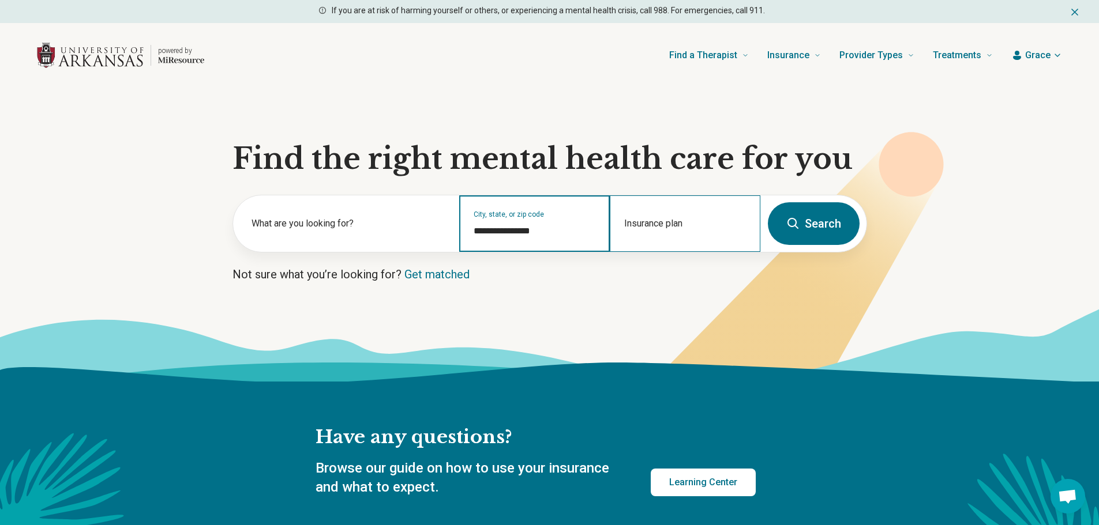
type input "**********"
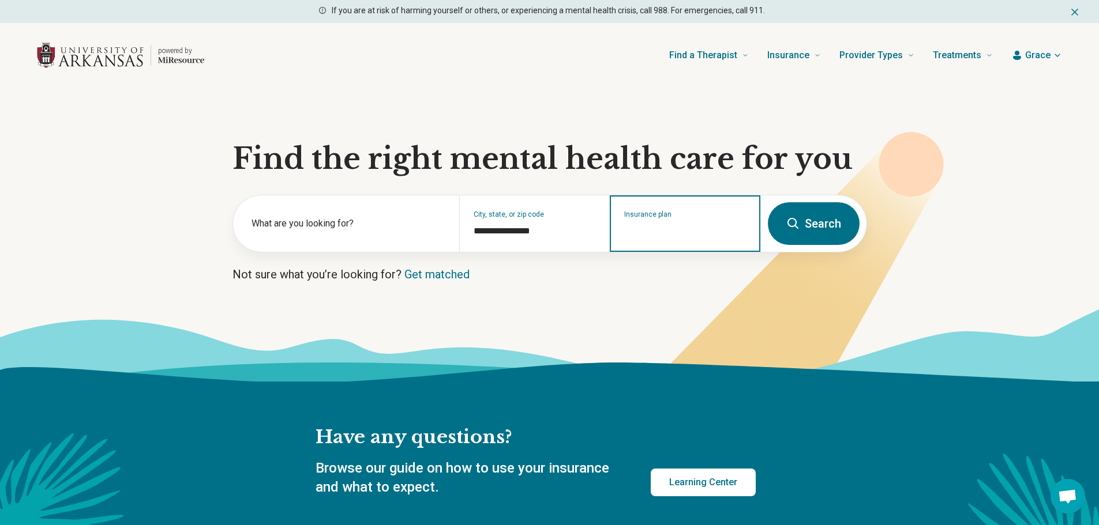
click at [645, 228] on input "Insurance plan" at bounding box center [685, 231] width 122 height 14
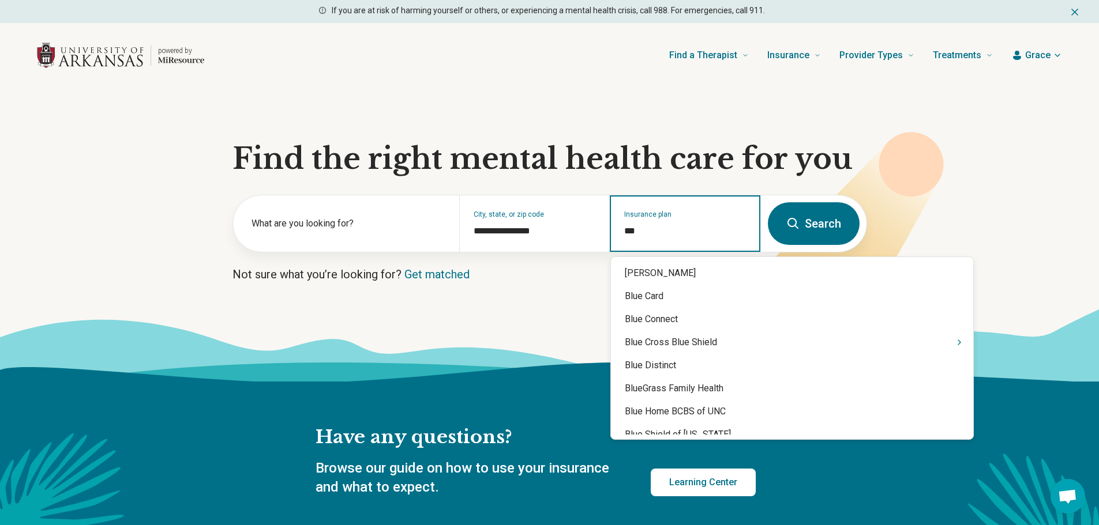
type input "****"
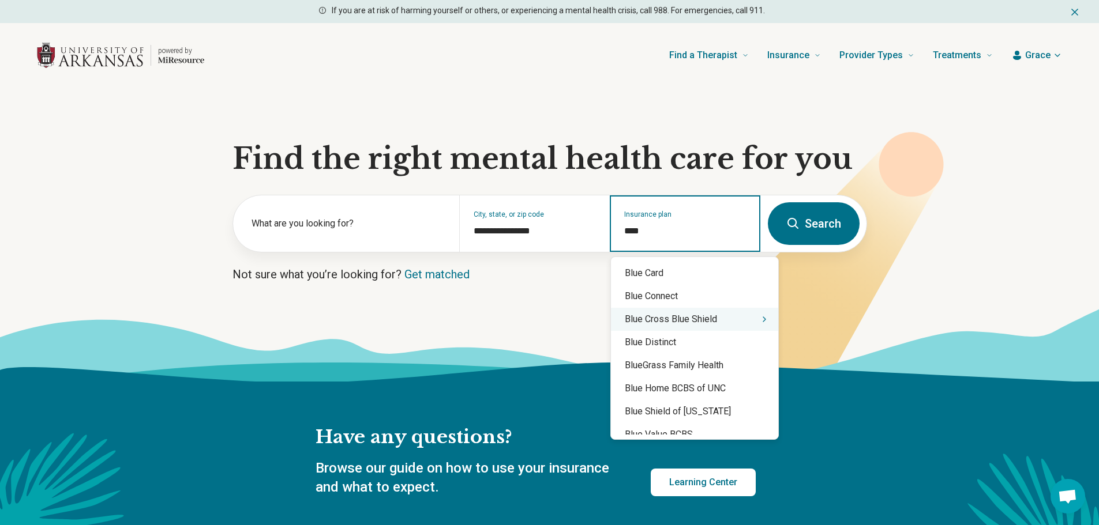
click at [666, 324] on div "Blue Cross Blue Shield" at bounding box center [694, 319] width 167 height 23
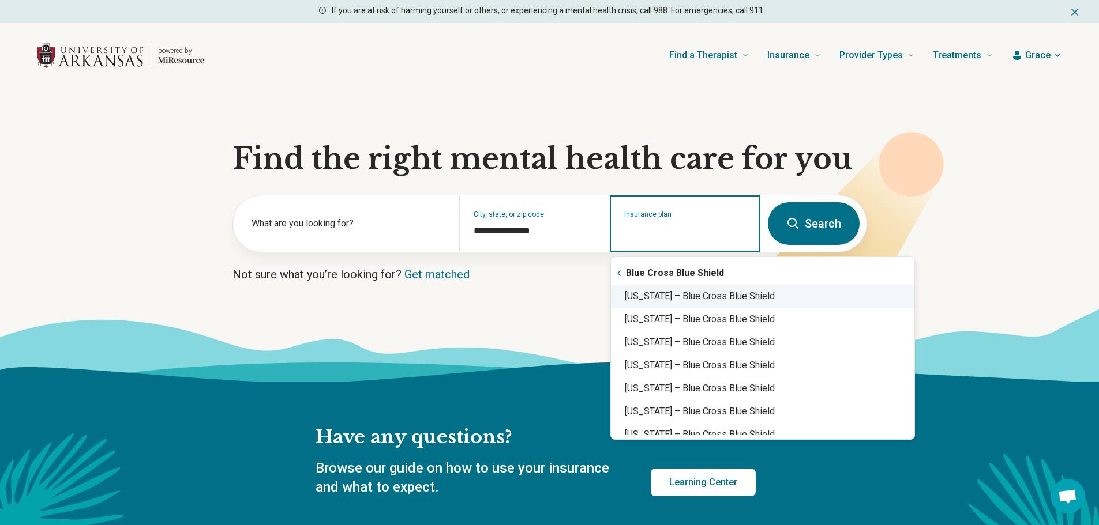
click at [671, 299] on div "Arkansas – Blue Cross Blue Shield" at bounding box center [762, 296] width 303 height 23
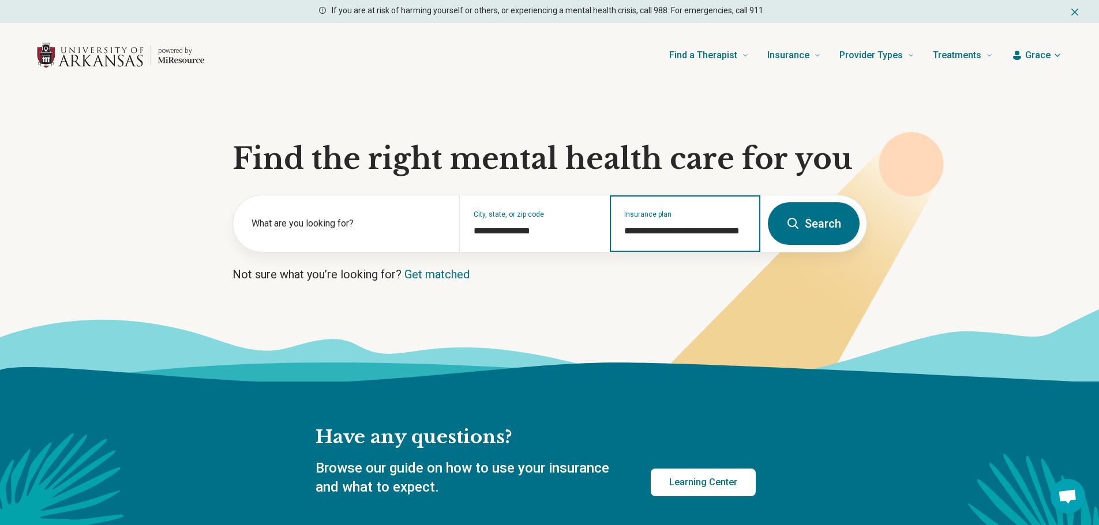
type input "**********"
click at [816, 229] on button "Search" at bounding box center [814, 223] width 92 height 43
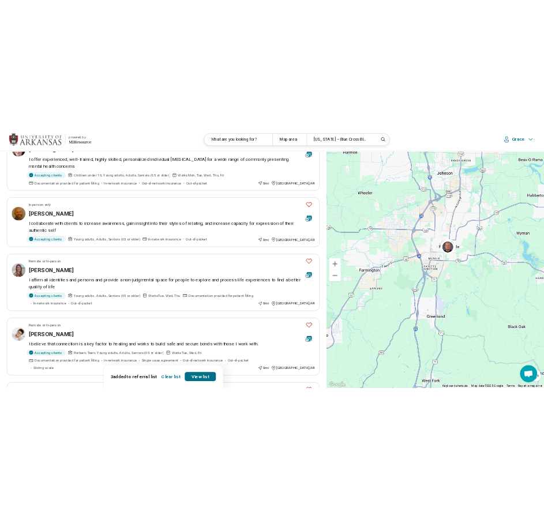
scroll to position [88, 0]
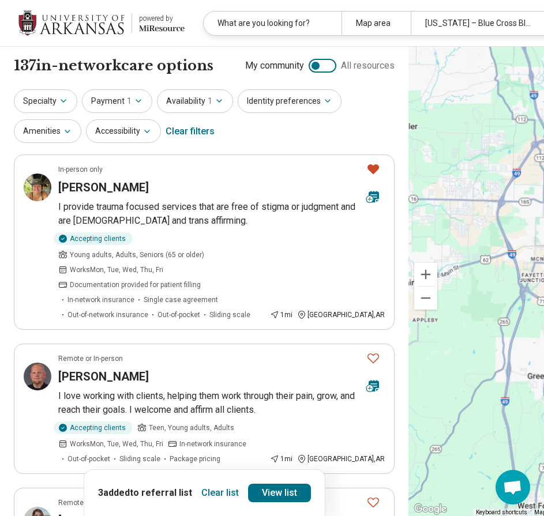
click at [368, 114] on div "Specialty Payment 1 Availability 1 Identity preferences Amenities Accessibility…" at bounding box center [204, 117] width 381 height 56
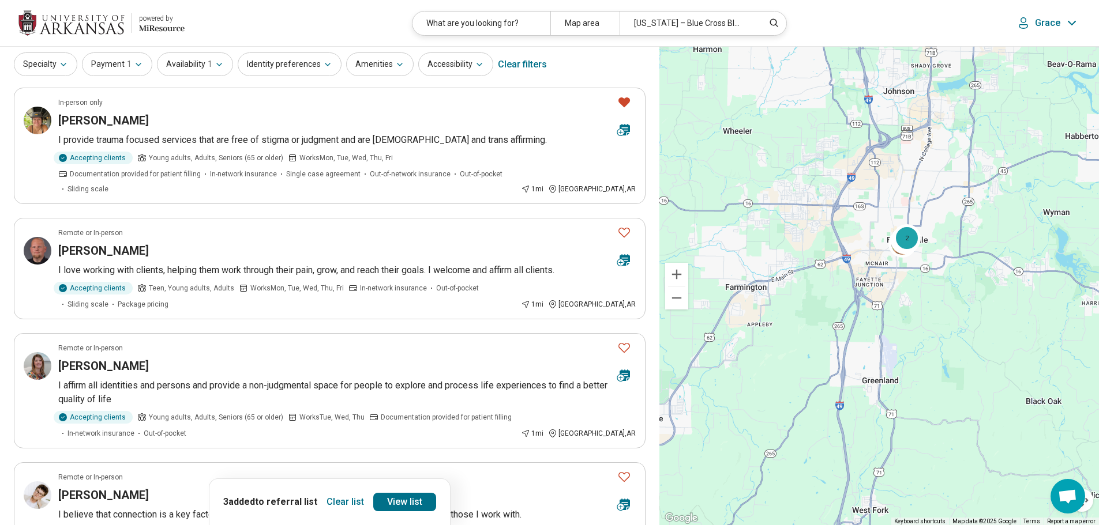
scroll to position [58, 0]
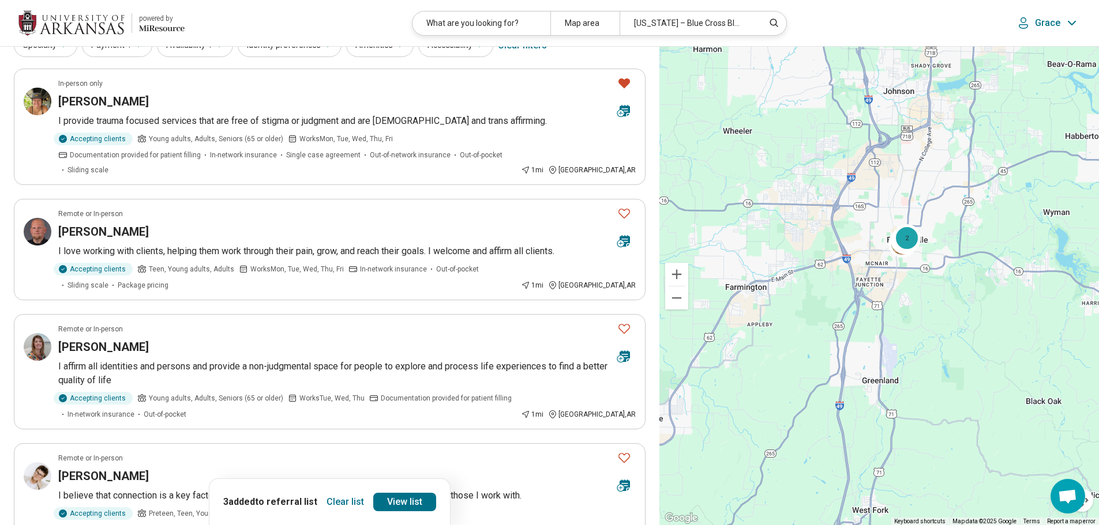
click at [345, 504] on button "Clear list" at bounding box center [345, 502] width 47 height 18
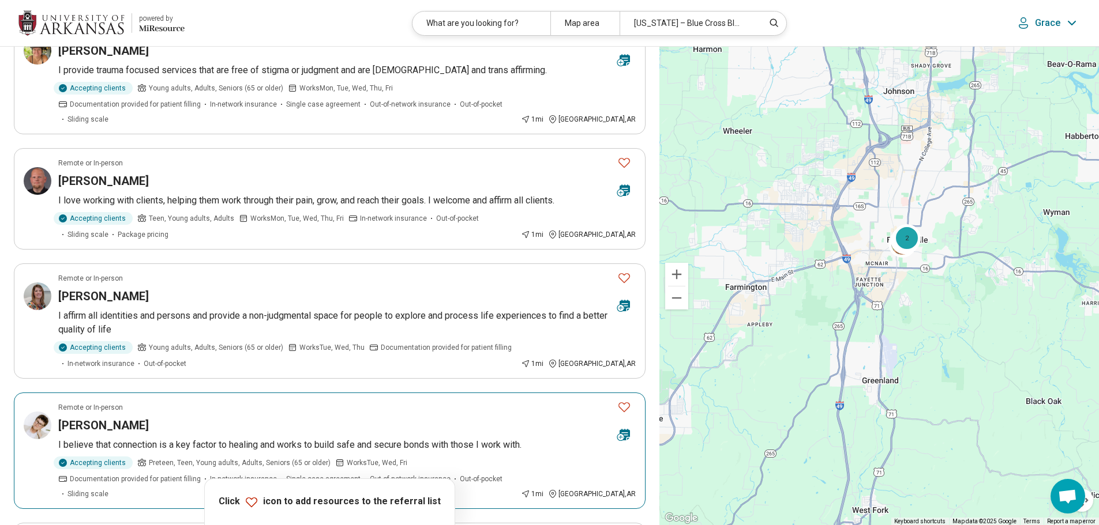
scroll to position [0, 0]
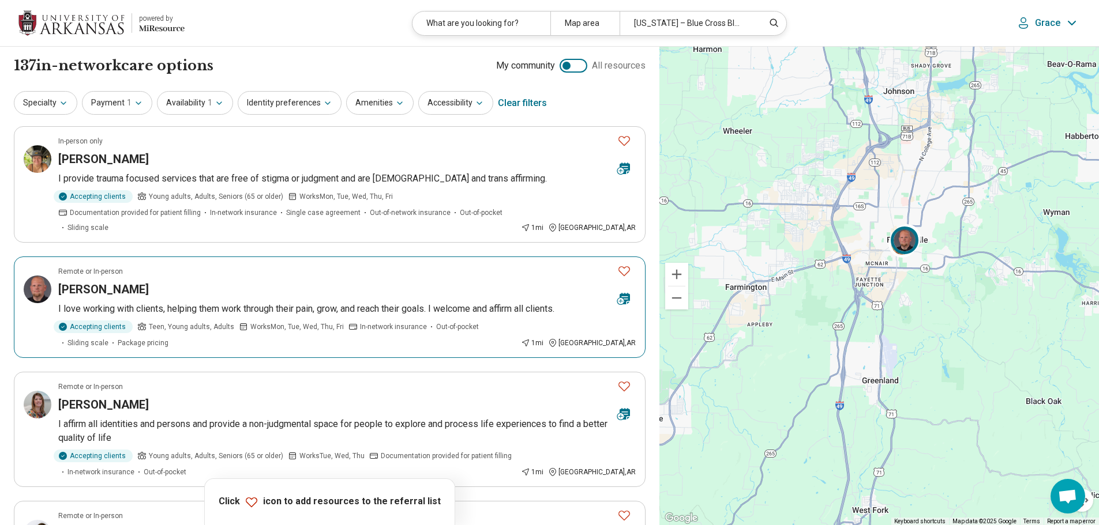
click at [179, 281] on div "[PERSON_NAME]" at bounding box center [333, 289] width 550 height 16
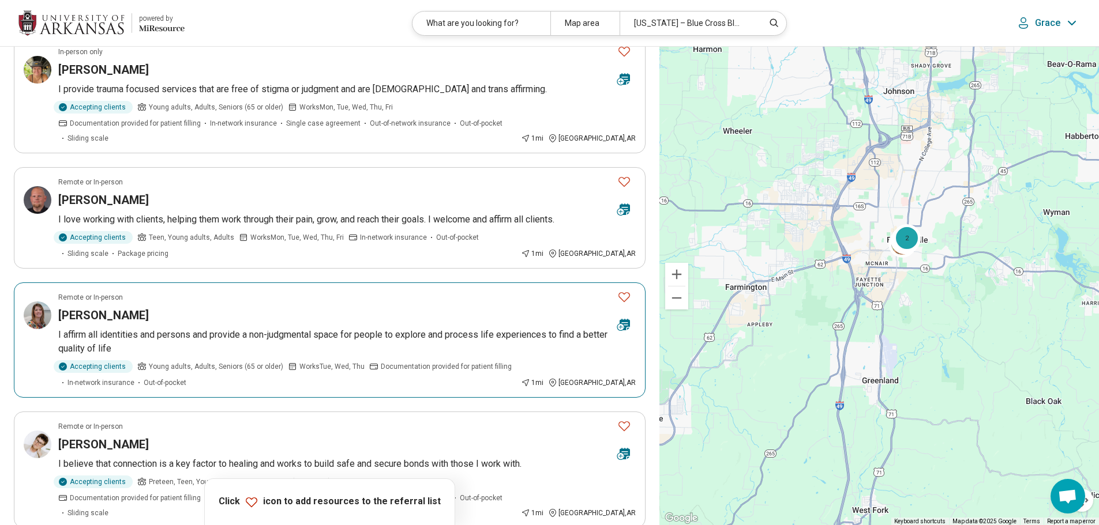
scroll to position [115, 0]
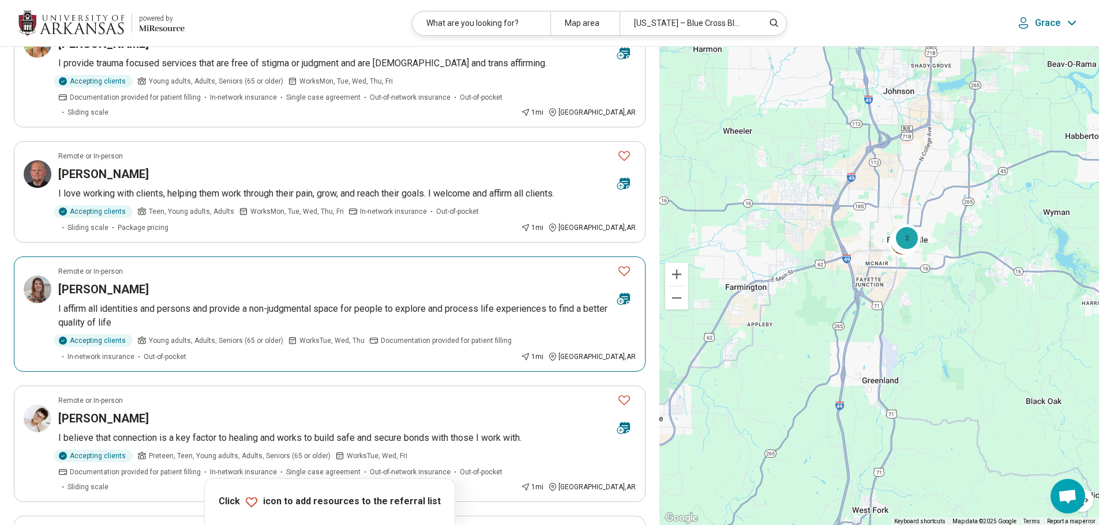
click at [622, 264] on icon "Favorite" at bounding box center [624, 271] width 14 height 14
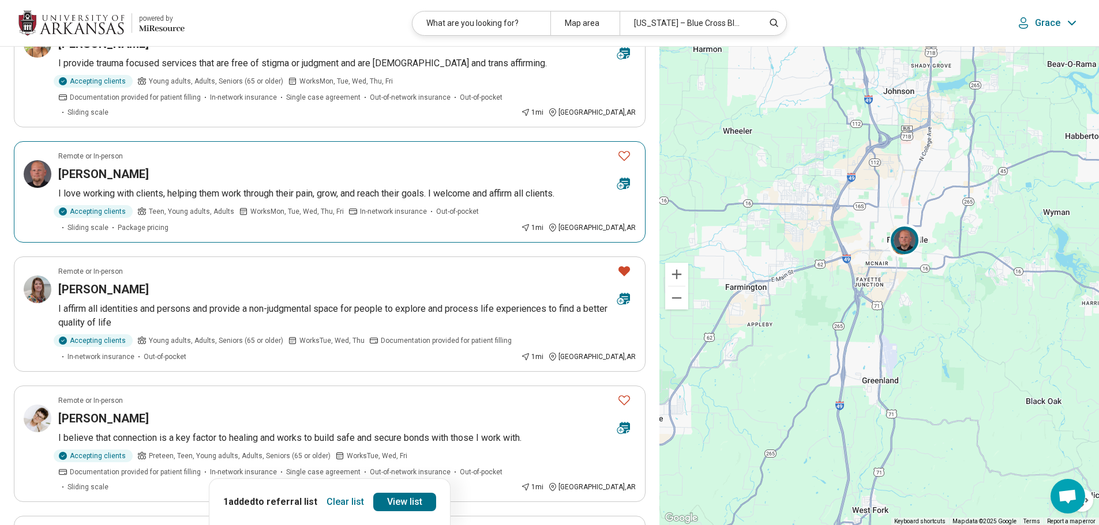
click at [617, 149] on icon "Favorite" at bounding box center [624, 156] width 14 height 14
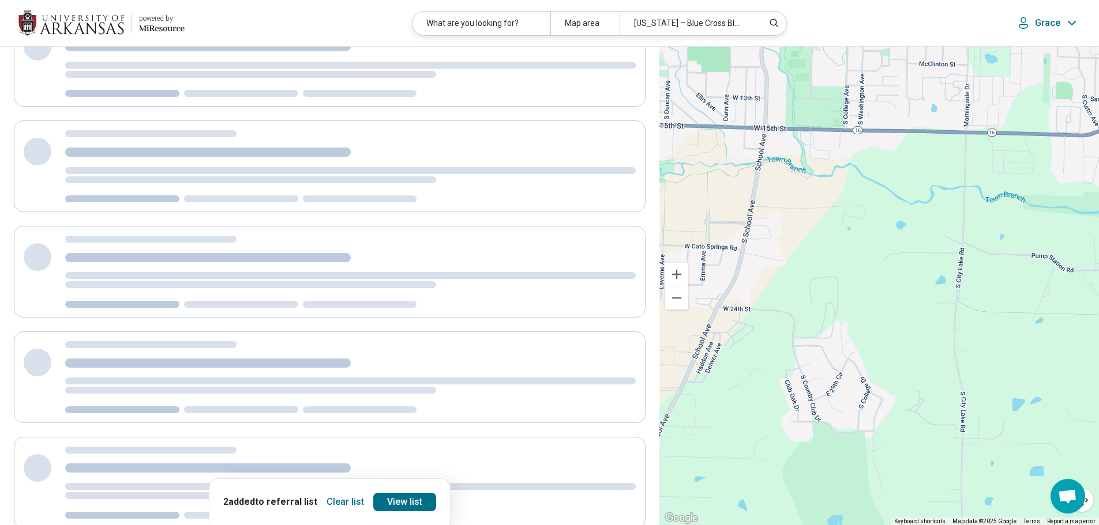
scroll to position [26, 0]
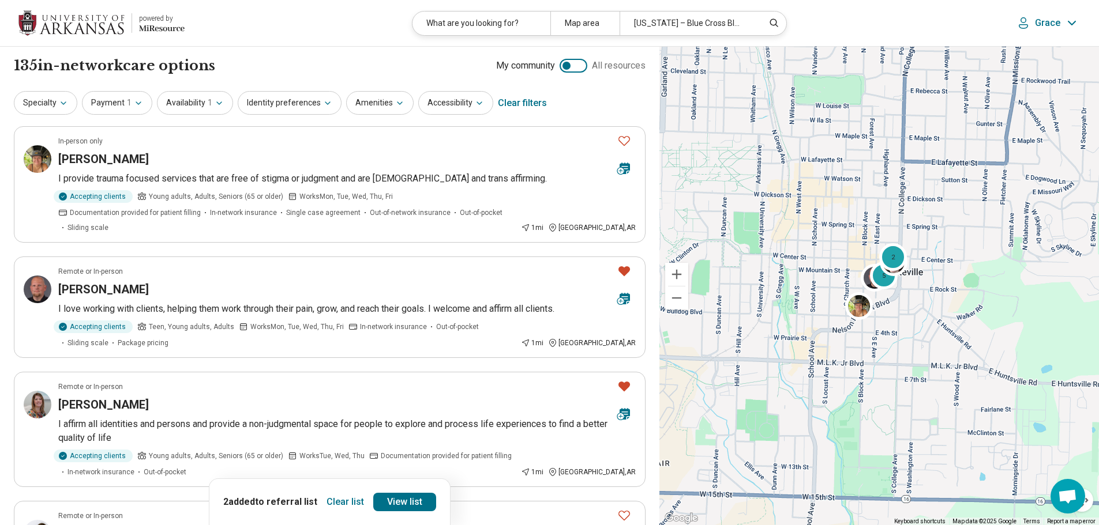
drag, startPoint x: 877, startPoint y: 156, endPoint x: 920, endPoint y: 533, distance: 379.0
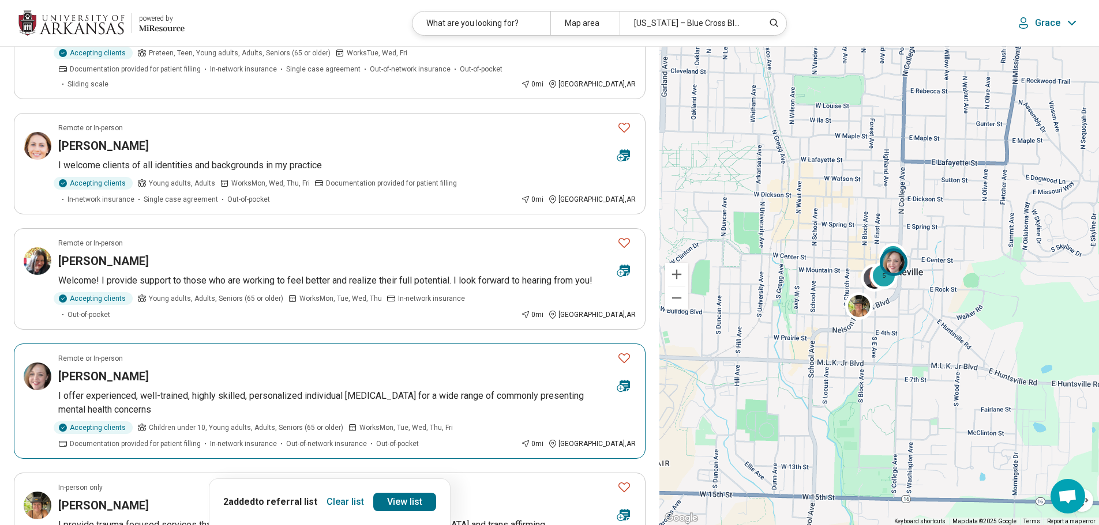
scroll to position [519, 0]
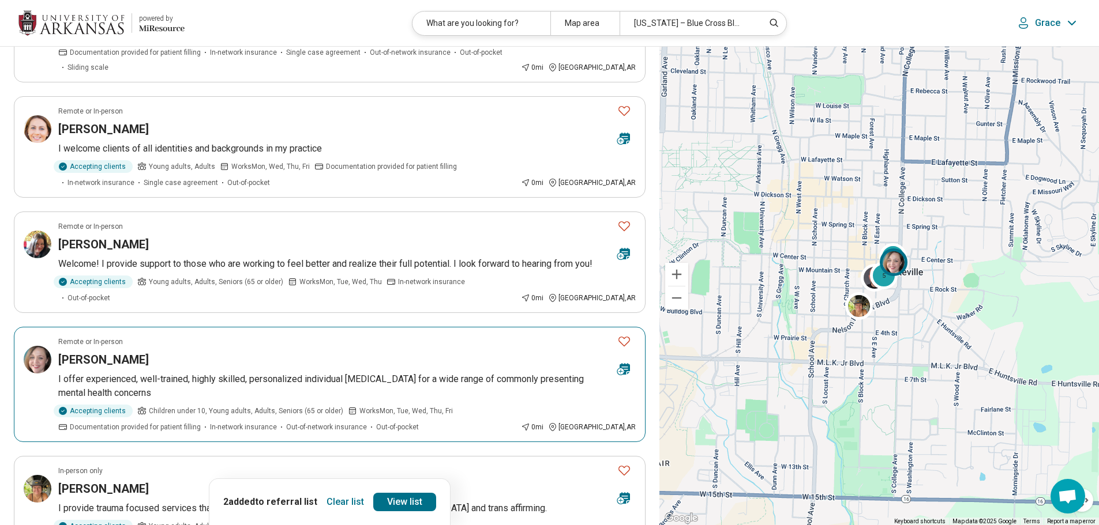
click at [626, 337] on icon "Favorite" at bounding box center [624, 342] width 12 height 10
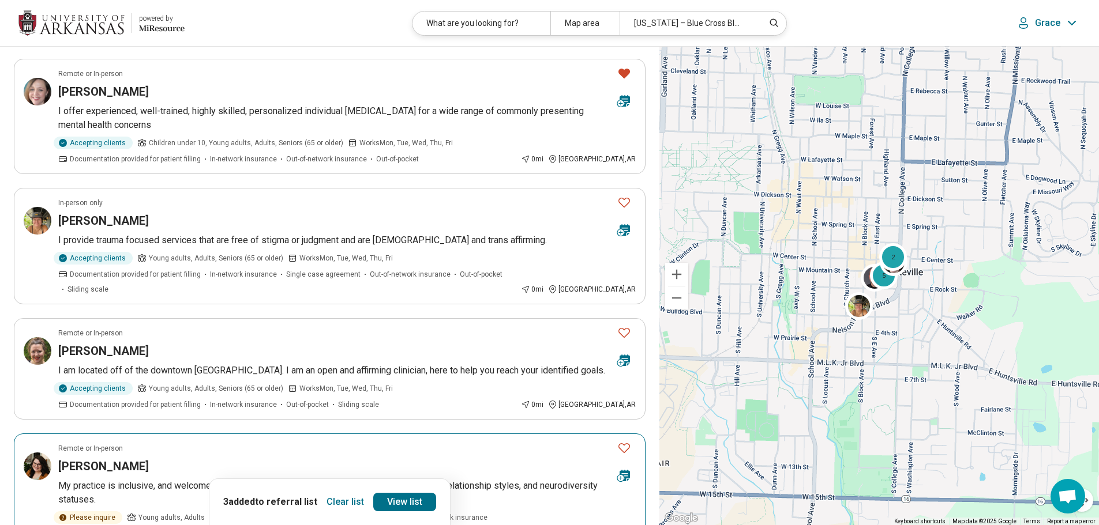
scroll to position [807, 0]
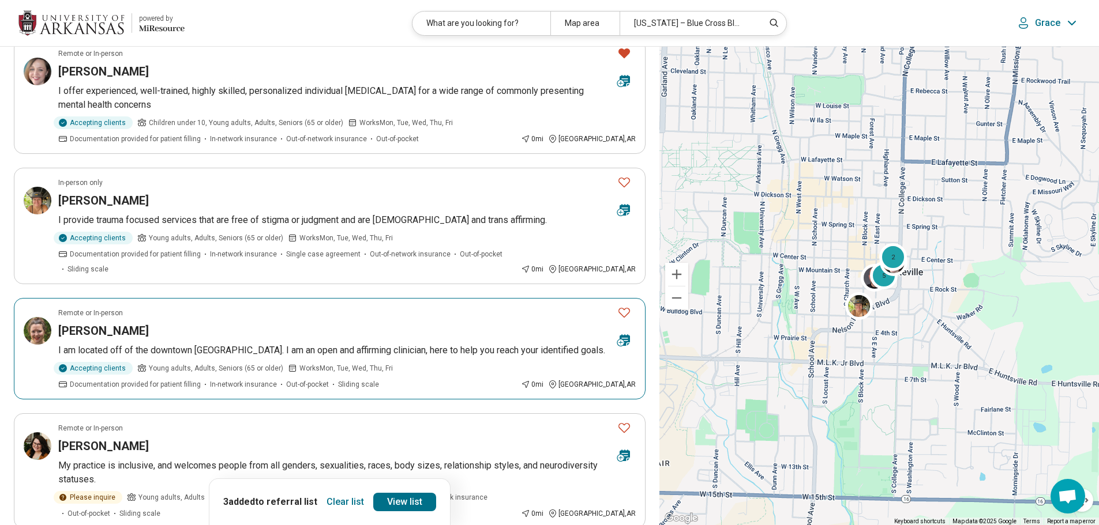
click at [621, 306] on icon "Favorite" at bounding box center [624, 313] width 14 height 14
click at [424, 500] on link "View list" at bounding box center [404, 502] width 63 height 18
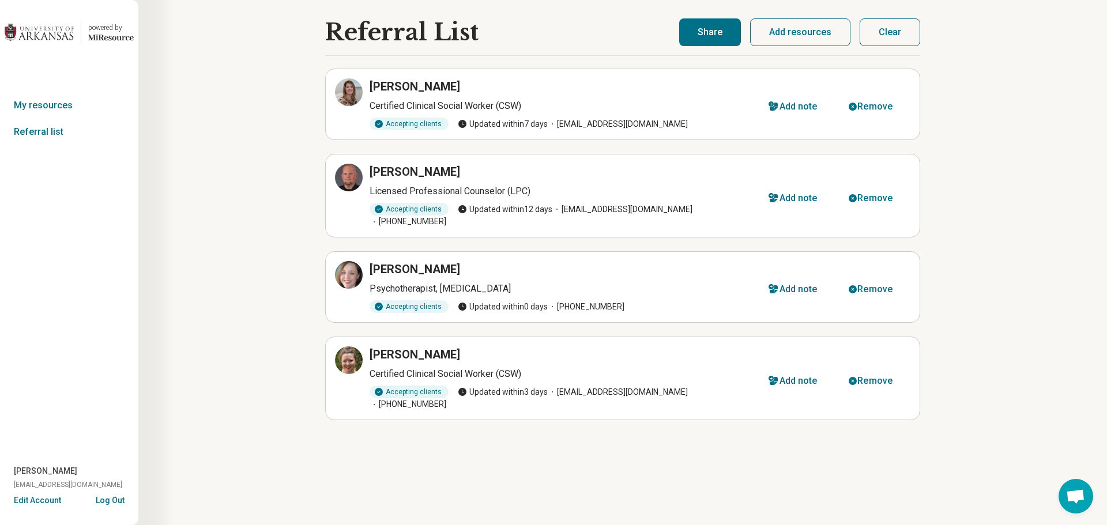
click at [717, 21] on button "Share" at bounding box center [710, 32] width 62 height 28
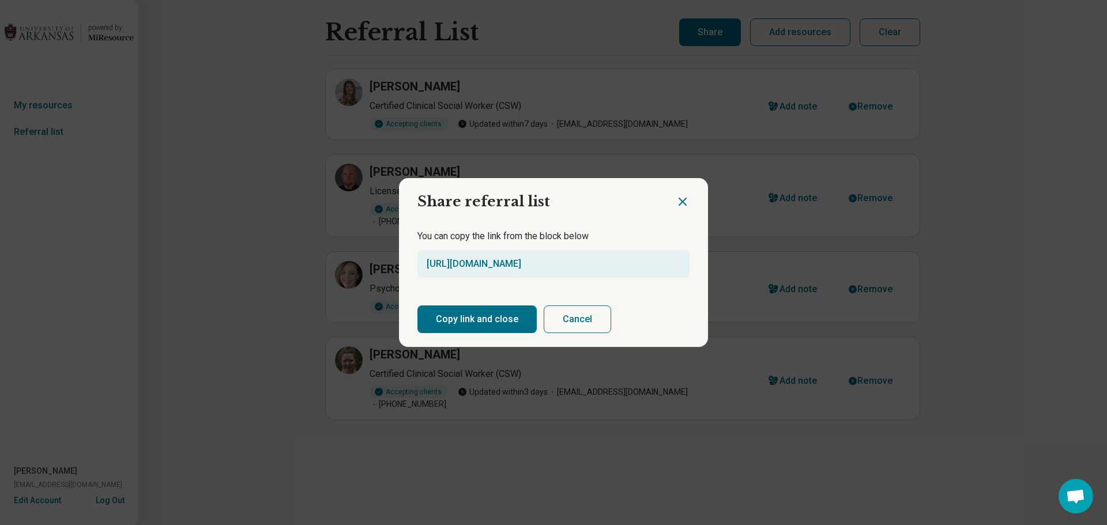
drag, startPoint x: 649, startPoint y: 261, endPoint x: 363, endPoint y: 261, distance: 286.0
click at [363, 261] on div "Share referral list You can copy the link from the block below https://miresour…" at bounding box center [553, 262] width 1107 height 525
click at [473, 322] on button "Copy link and close" at bounding box center [477, 320] width 119 height 28
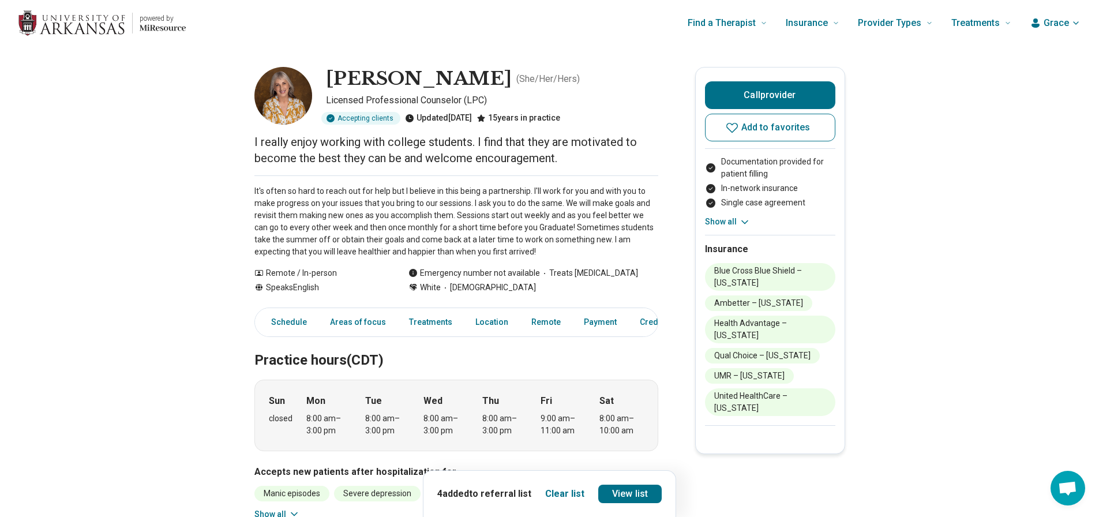
click at [741, 216] on icon at bounding box center [745, 222] width 12 height 12
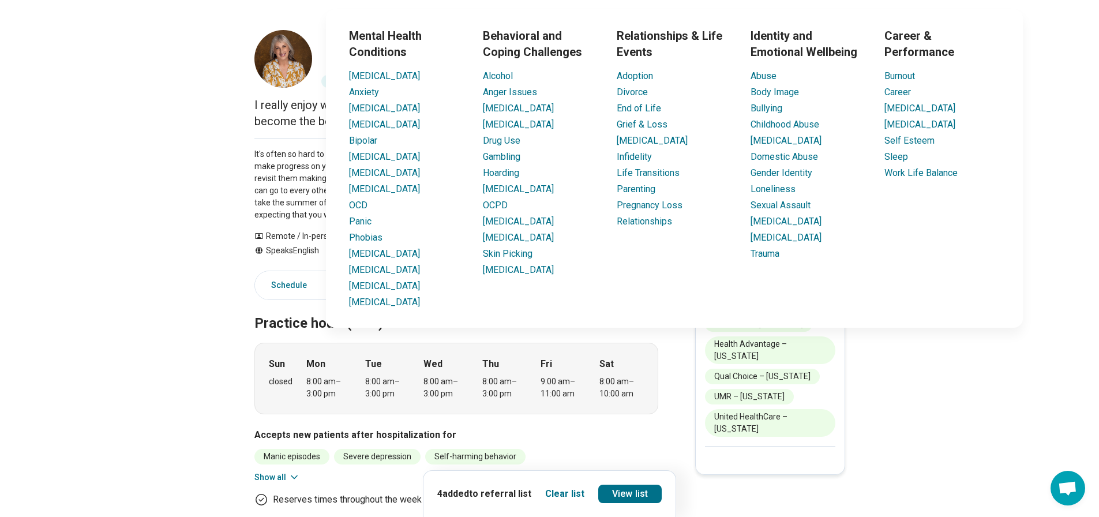
scroll to position [58, 0]
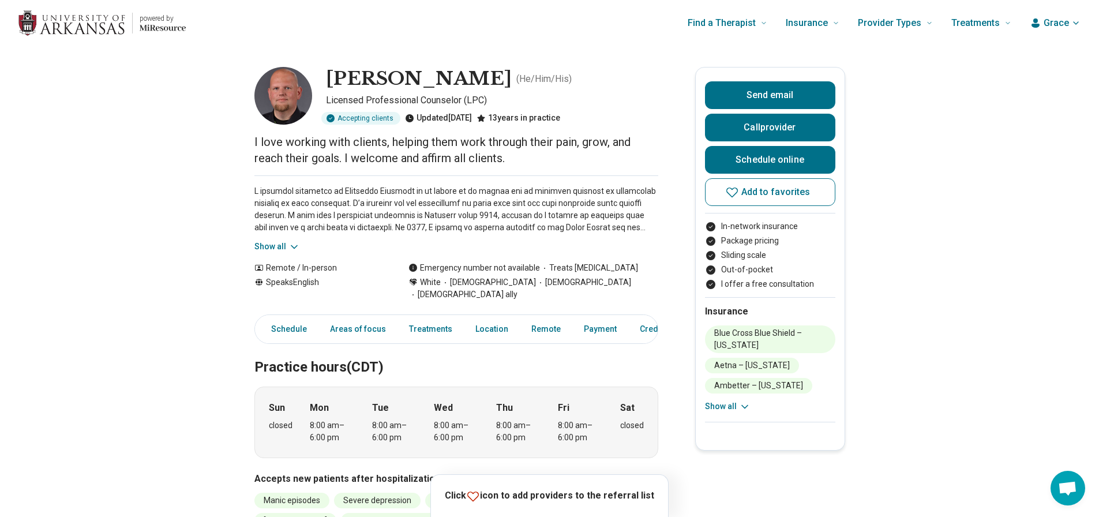
click at [285, 243] on button "Show all" at bounding box center [277, 246] width 46 height 12
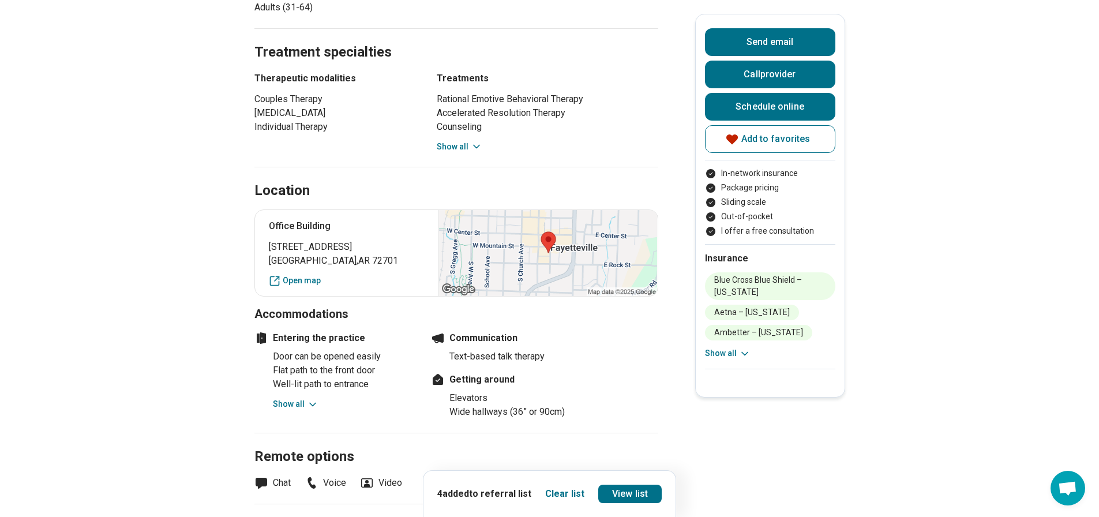
scroll to position [865, 0]
